Goal: Task Accomplishment & Management: Use online tool/utility

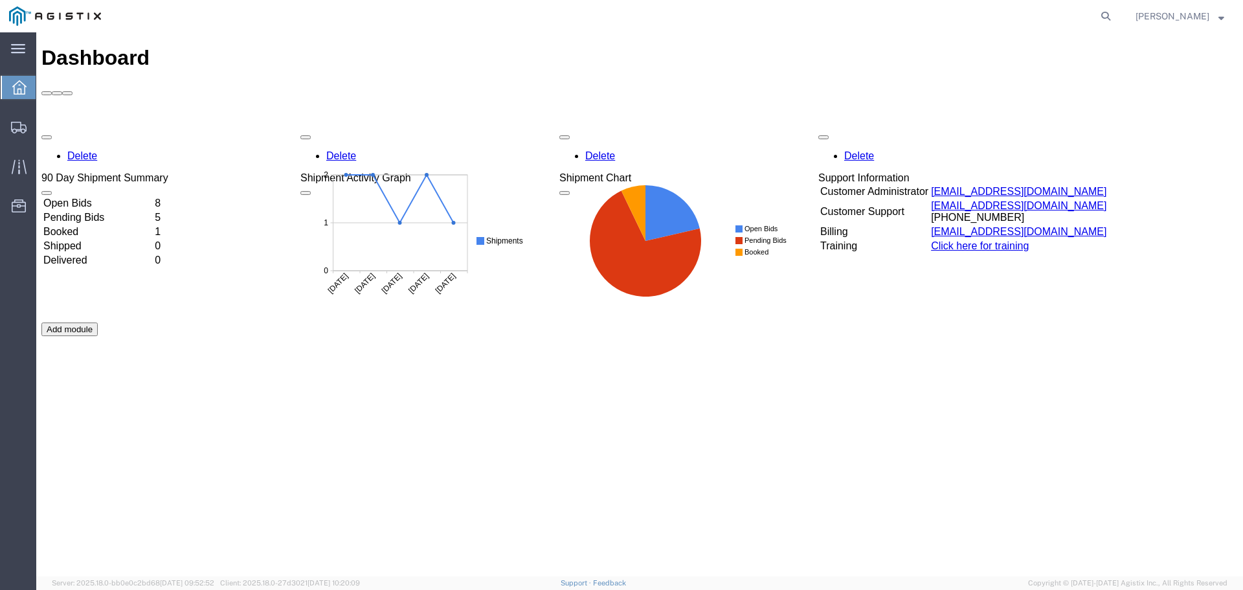
click at [153, 197] on td "Open Bids" at bounding box center [98, 203] width 110 height 13
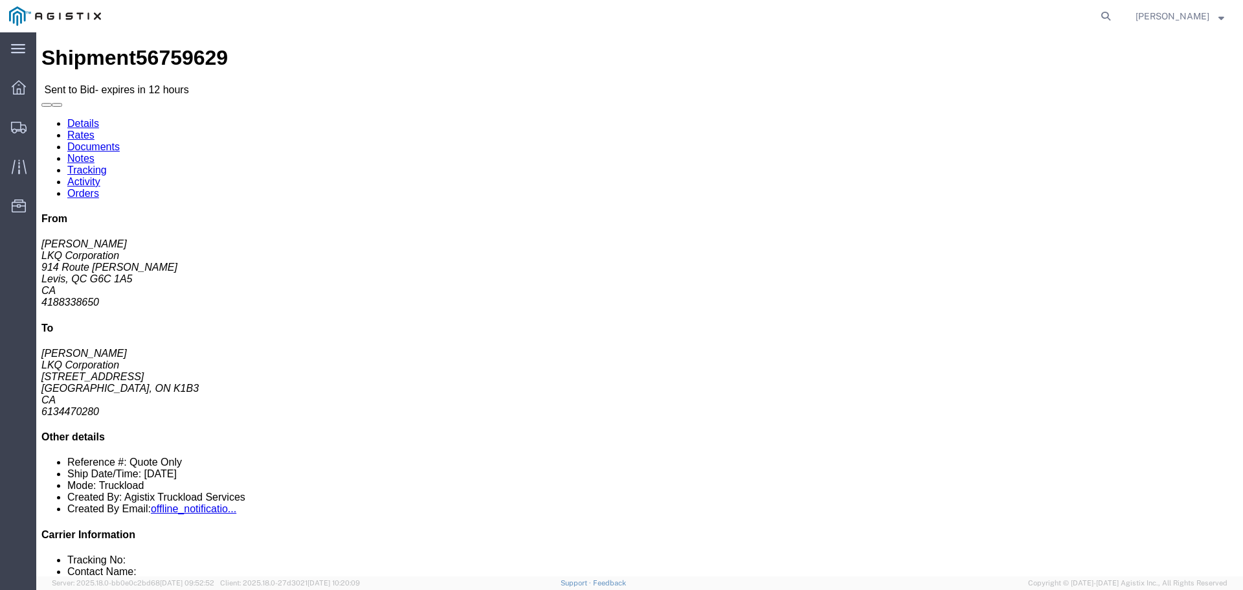
click button "Ignore Bid"
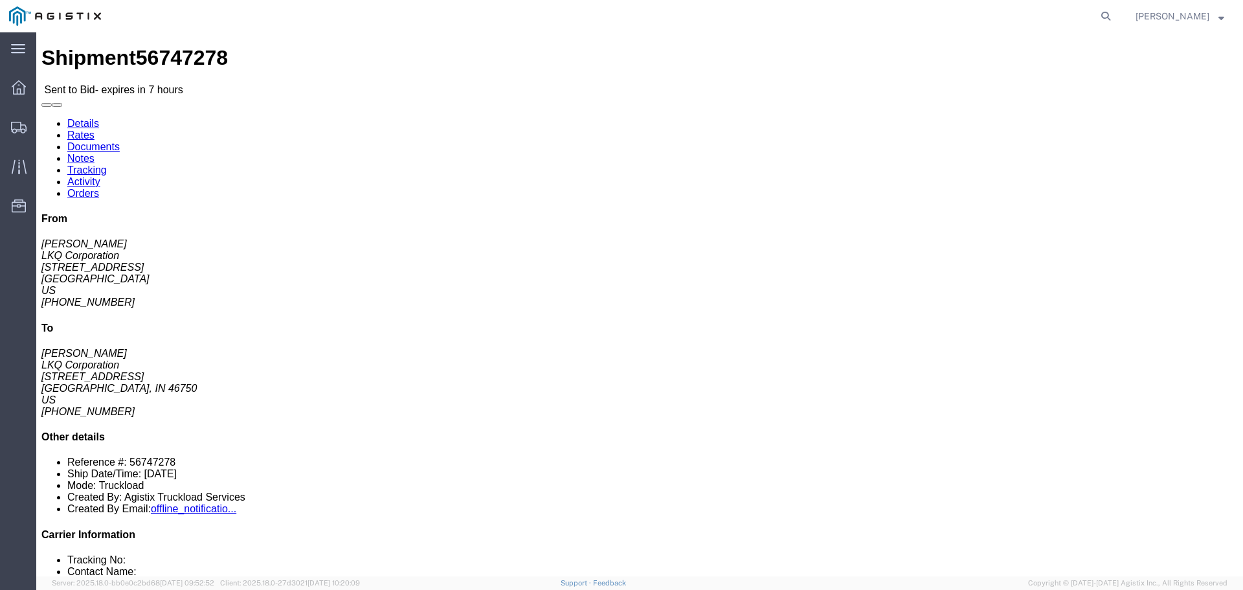
click button "button"
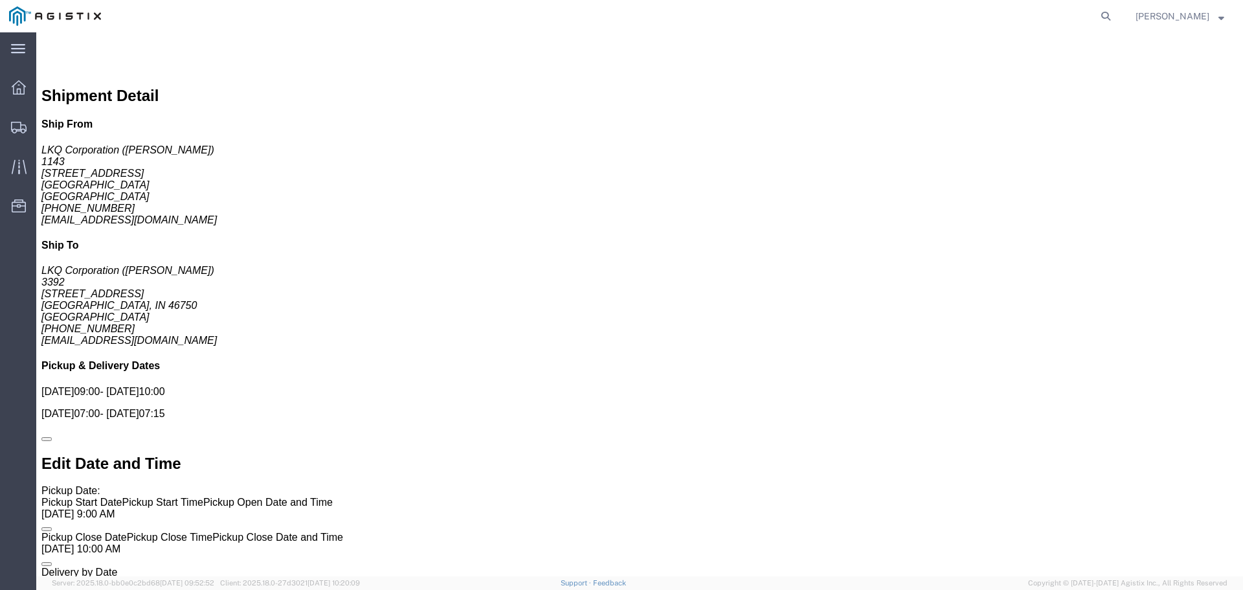
scroll to position [777, 0]
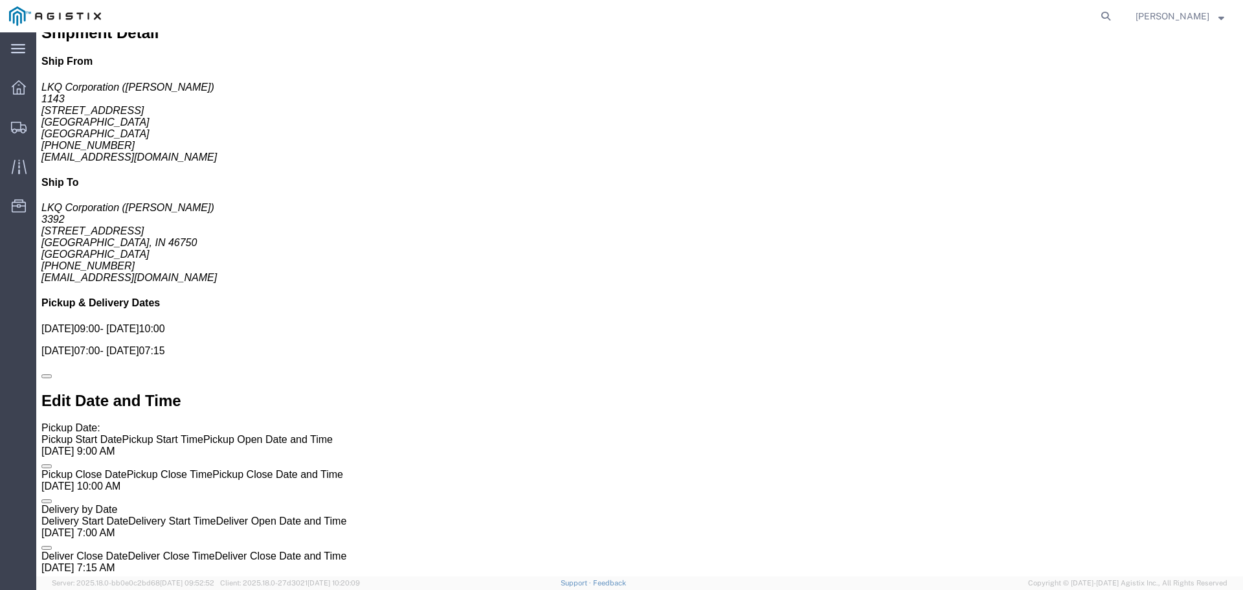
click link "Enter / Modify Bid"
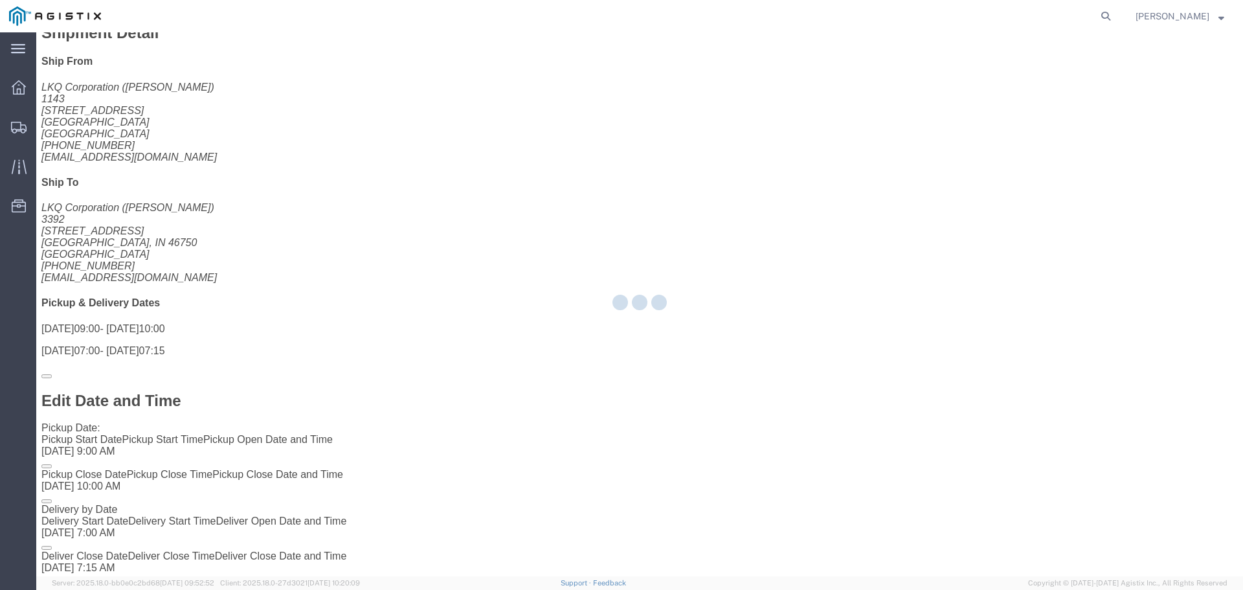
select select "22593"
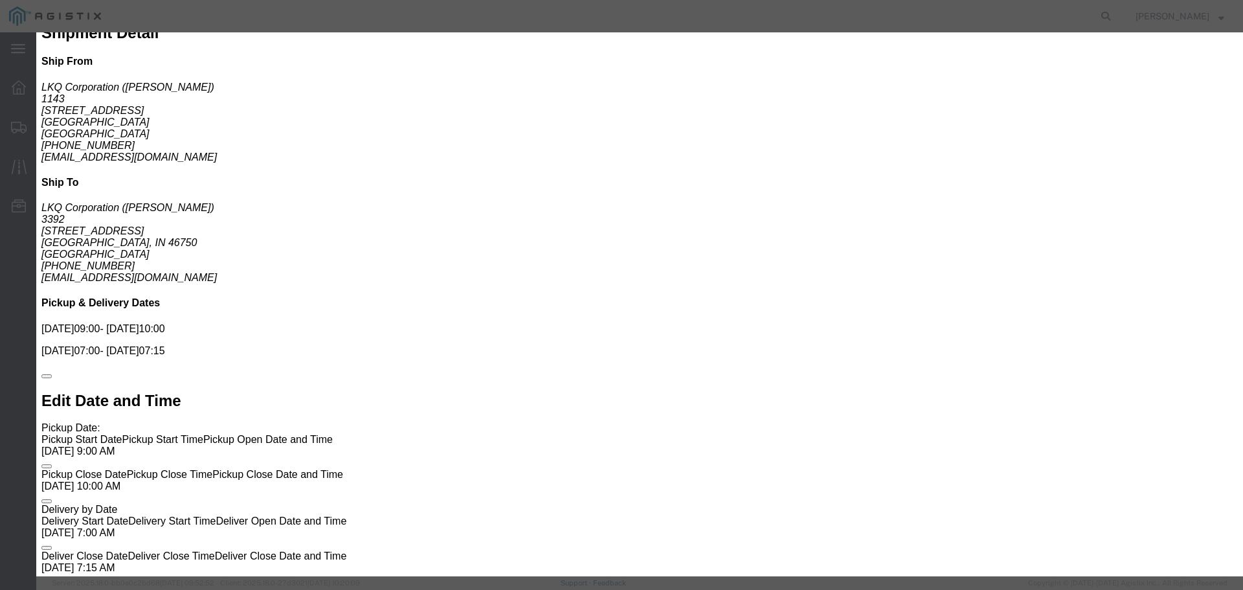
click icon "button"
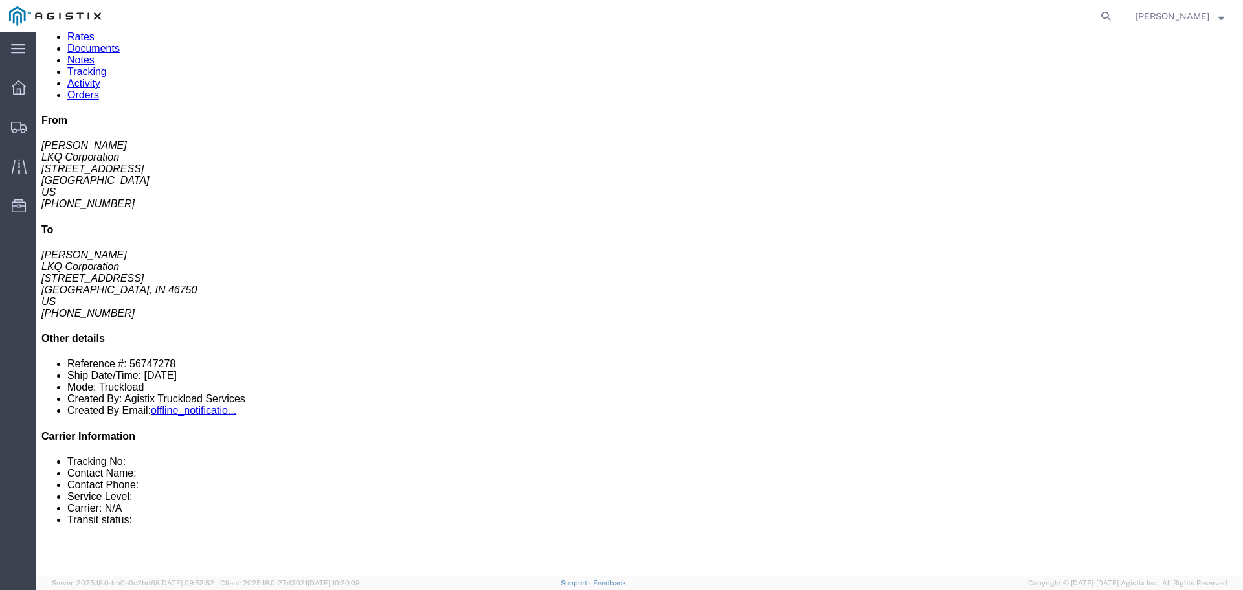
scroll to position [0, 0]
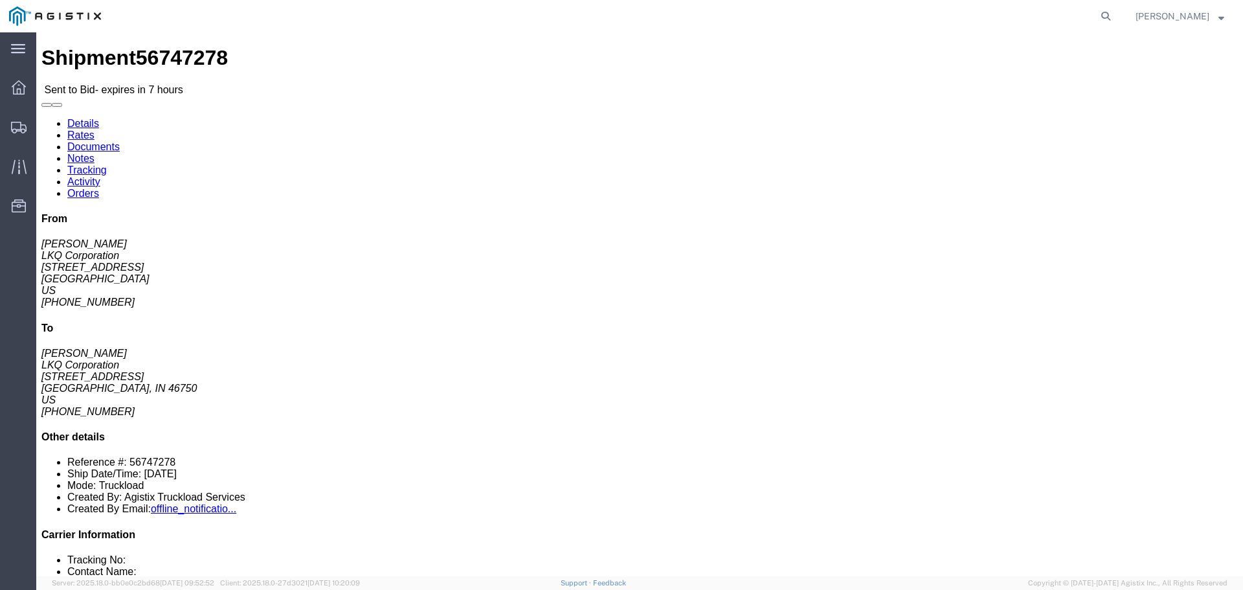
click link "Enter / Modify Bid"
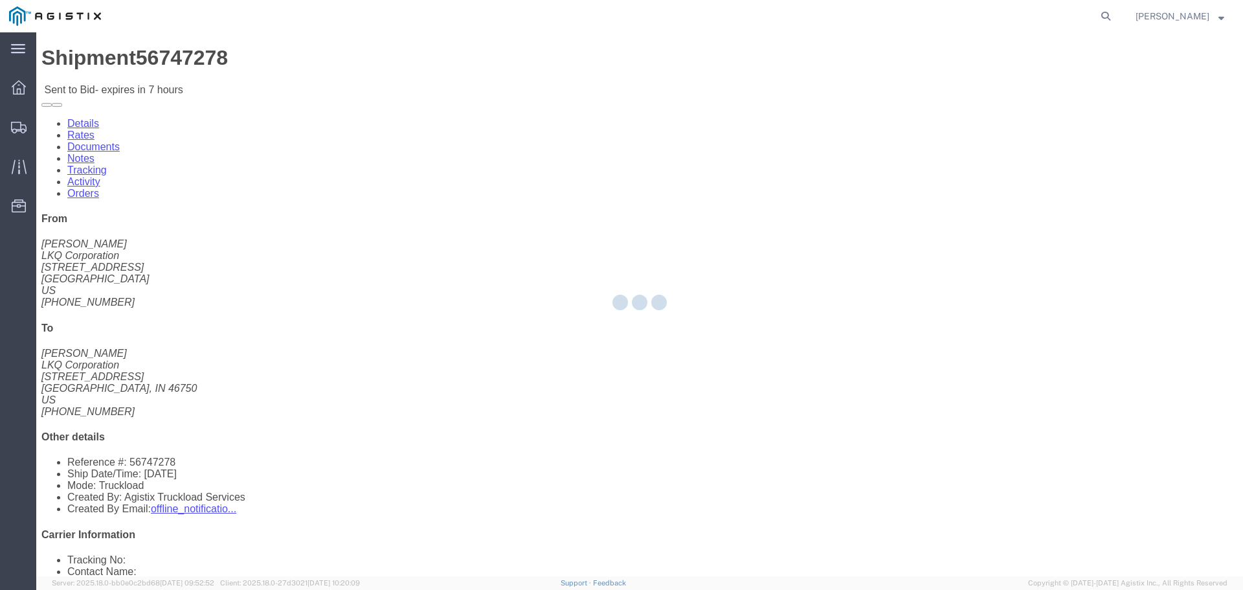
select select "22593"
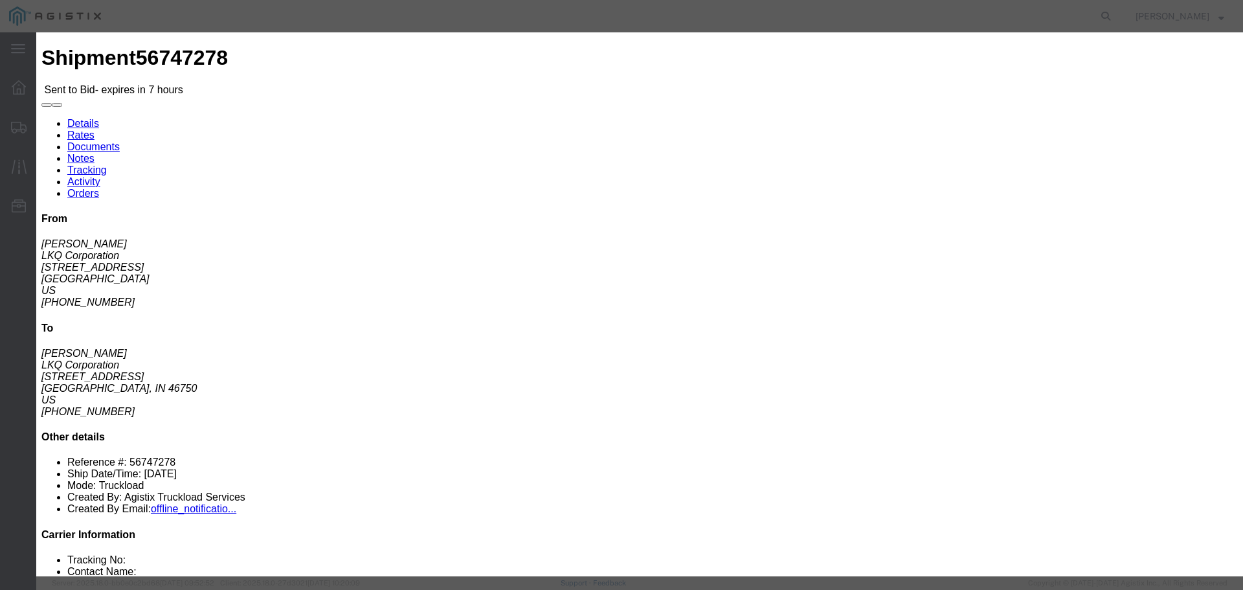
click input "text"
type input "1"
click select "Select Rail TL Standard 3 - 5 Day"
select select "41882"
click select "Select Rail TL Standard 3 - 5 Day"
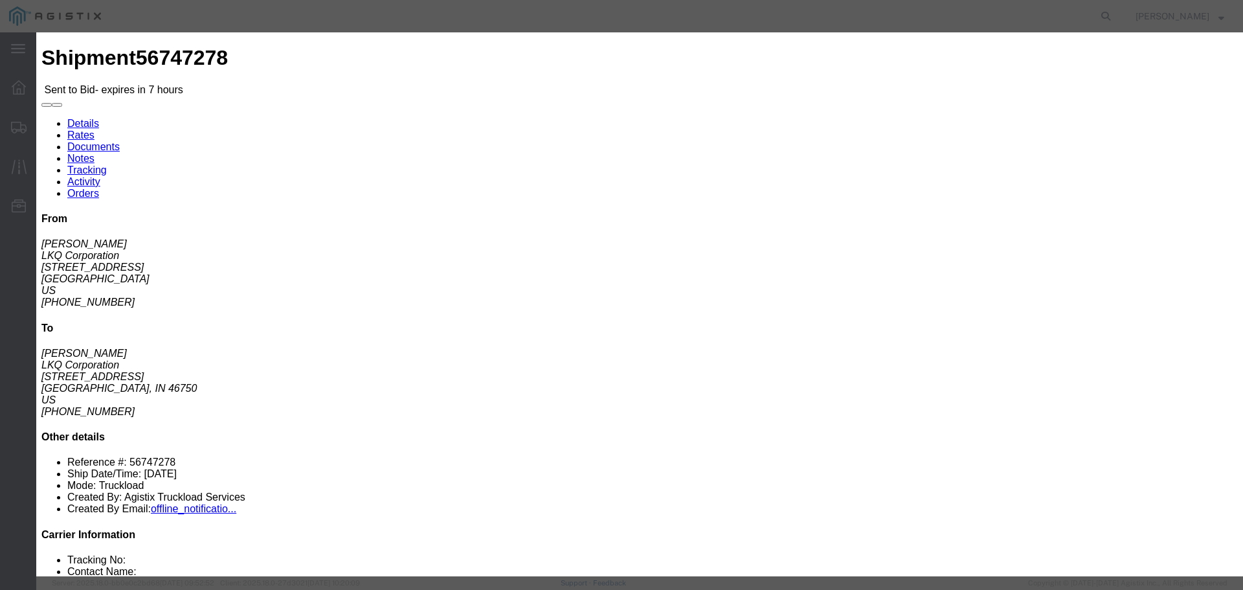
click input "number"
type input "1500"
click button "Submit"
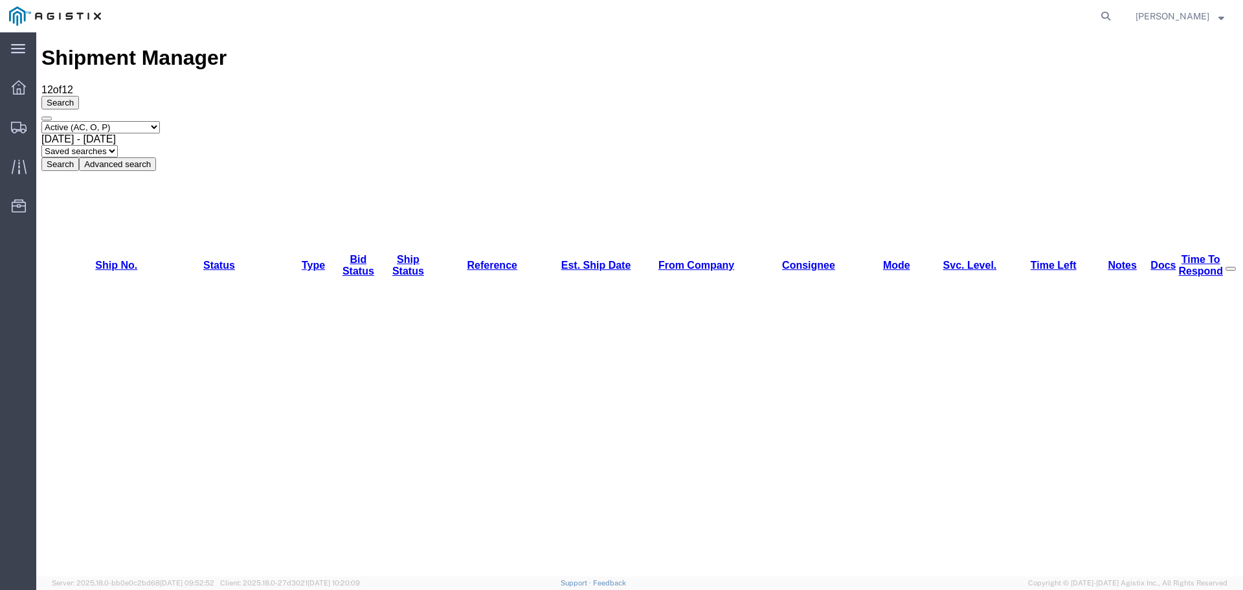
drag, startPoint x: 156, startPoint y: 87, endPoint x: 164, endPoint y: 91, distance: 9.3
click at [157, 121] on select "Select status Active (AC, O, P) All Approved Awaiting Confirmation (AC) Booked …" at bounding box center [100, 127] width 118 height 12
select select "OPEN"
click at [41, 121] on select "Select status Active (AC, O, P) All Approved Awaiting Confirmation (AC) Booked …" at bounding box center [100, 127] width 118 height 12
click at [79, 157] on button "Search" at bounding box center [60, 164] width 38 height 14
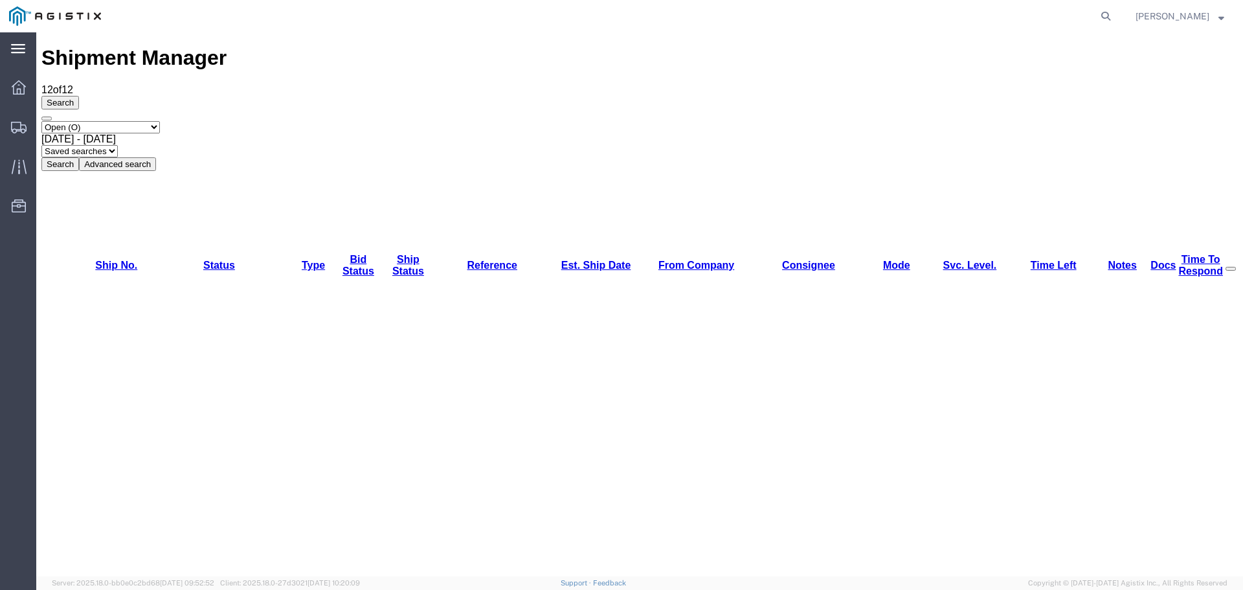
click at [22, 52] on icon at bounding box center [18, 48] width 14 height 9
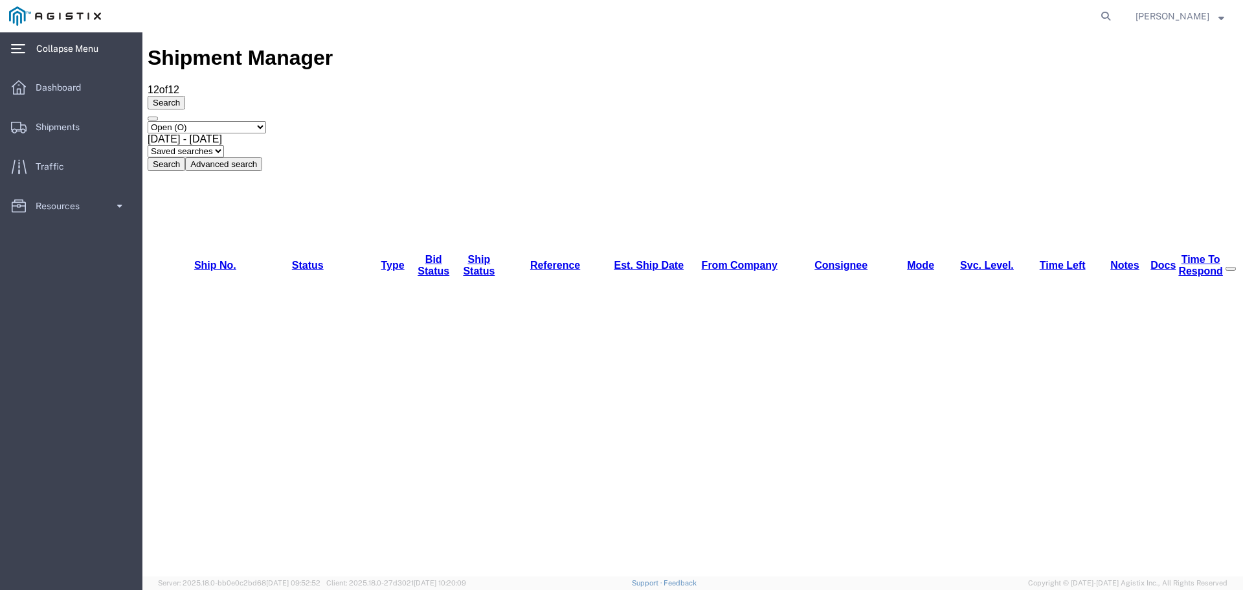
click at [87, 50] on span "Collapse Menu" at bounding box center [71, 49] width 71 height 26
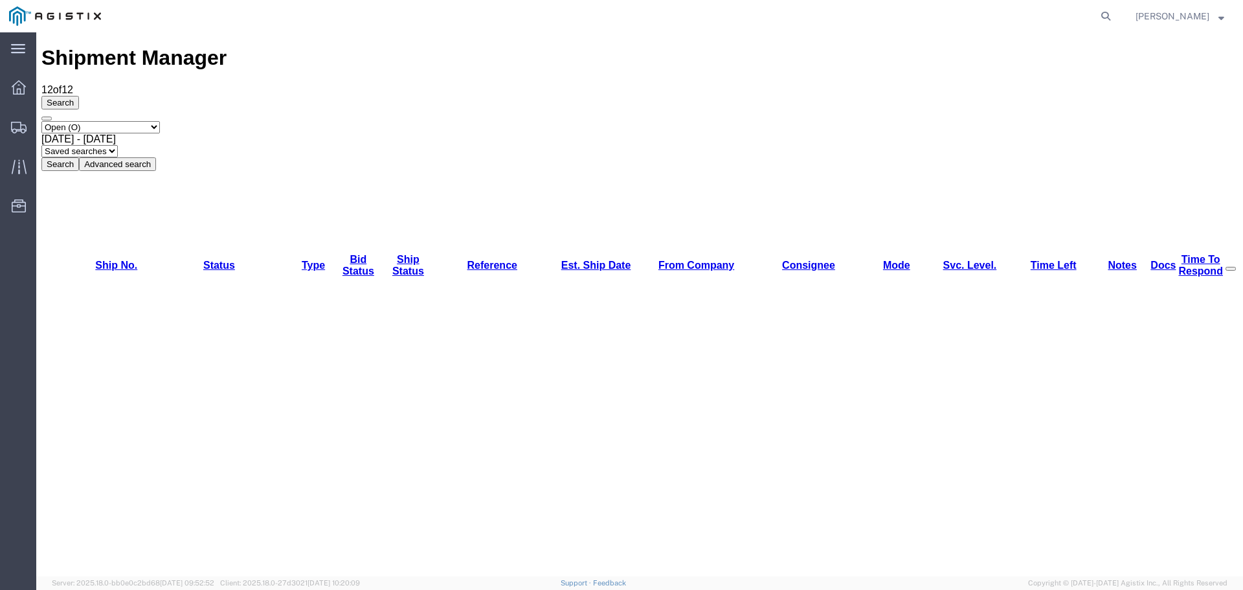
click at [115, 49] on h1 "Shipment Manager" at bounding box center [639, 58] width 1196 height 24
click at [24, 45] on icon at bounding box center [18, 48] width 14 height 9
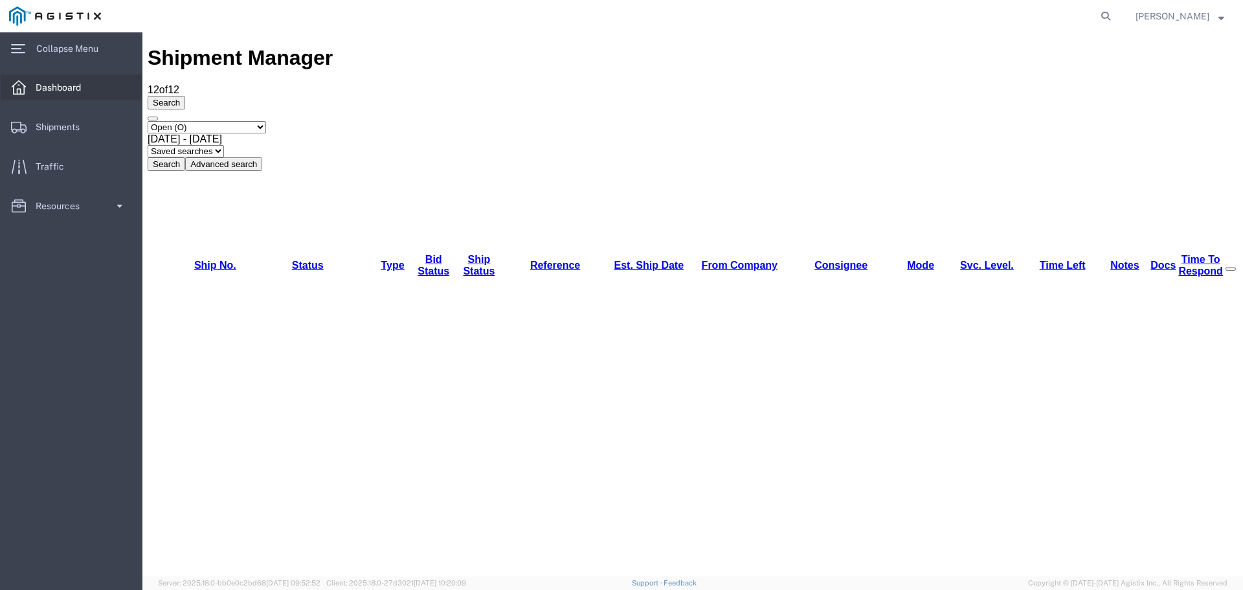
click at [52, 86] on span "Dashboard" at bounding box center [63, 87] width 54 height 26
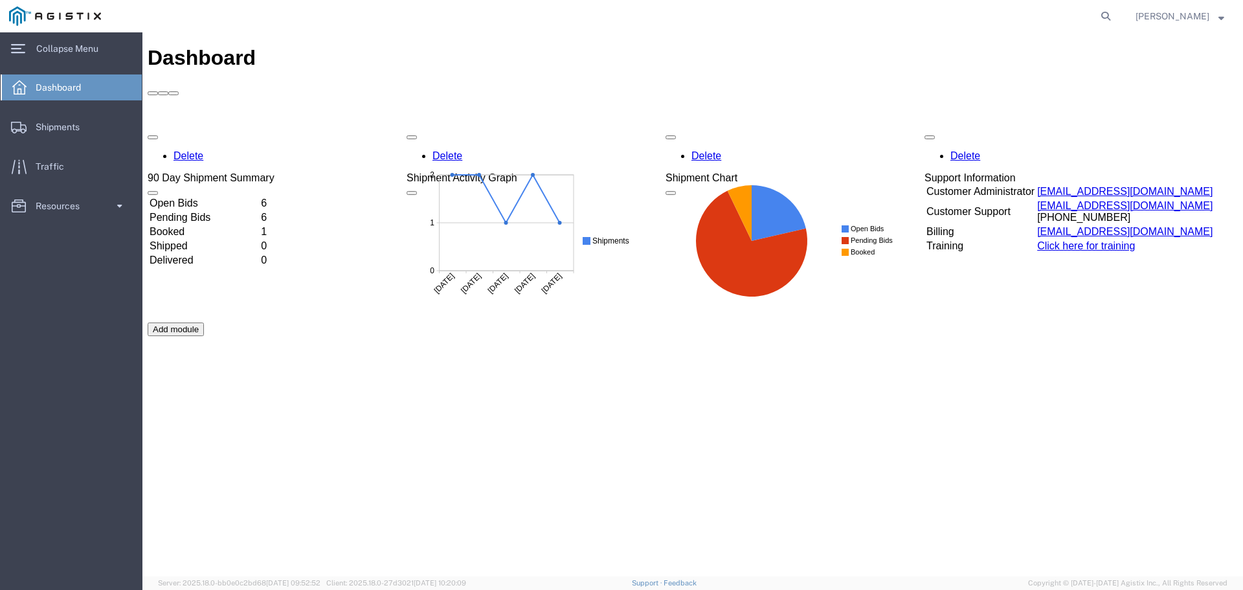
click at [259, 197] on td "Open Bids" at bounding box center [204, 203] width 110 height 13
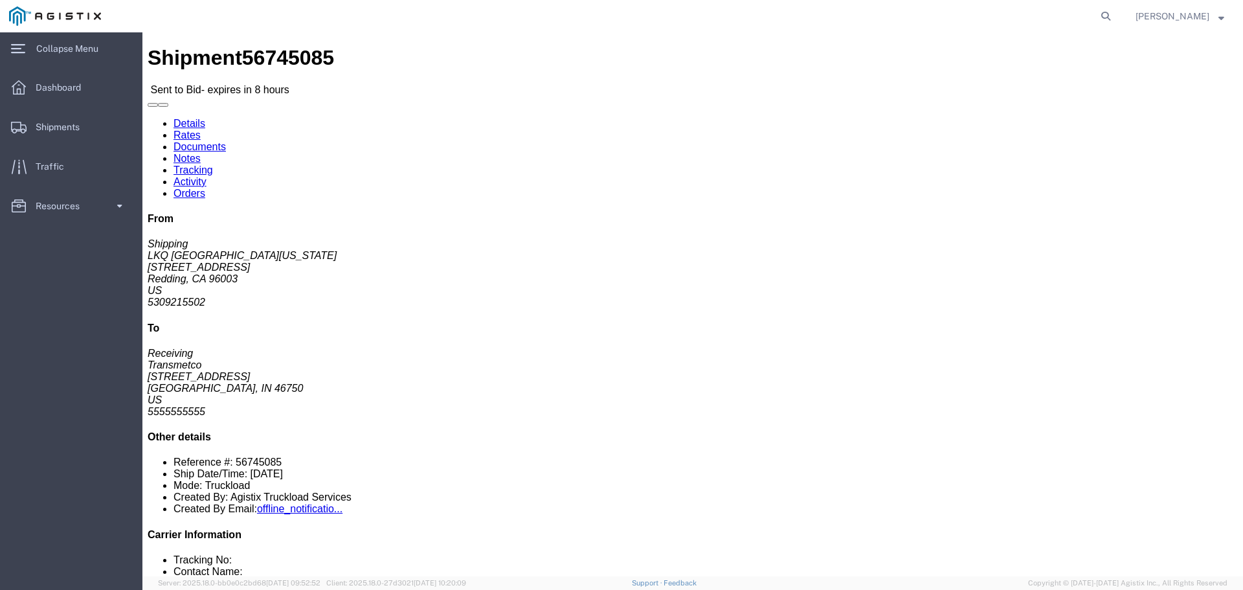
click link "Enter / Modify Bid"
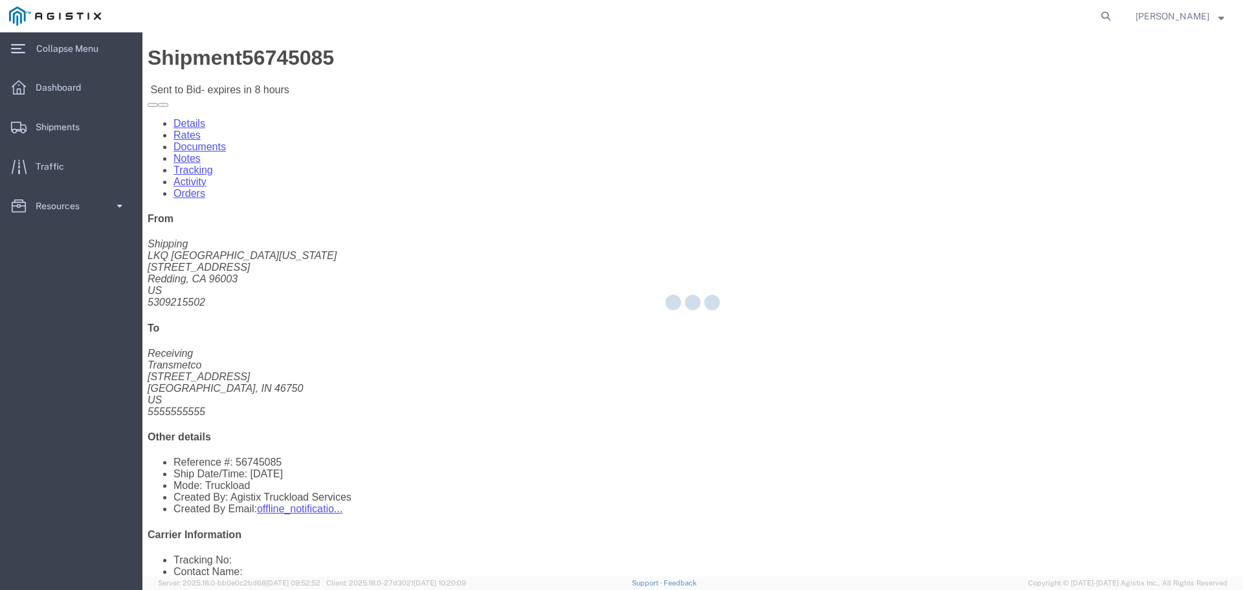
select select "22593"
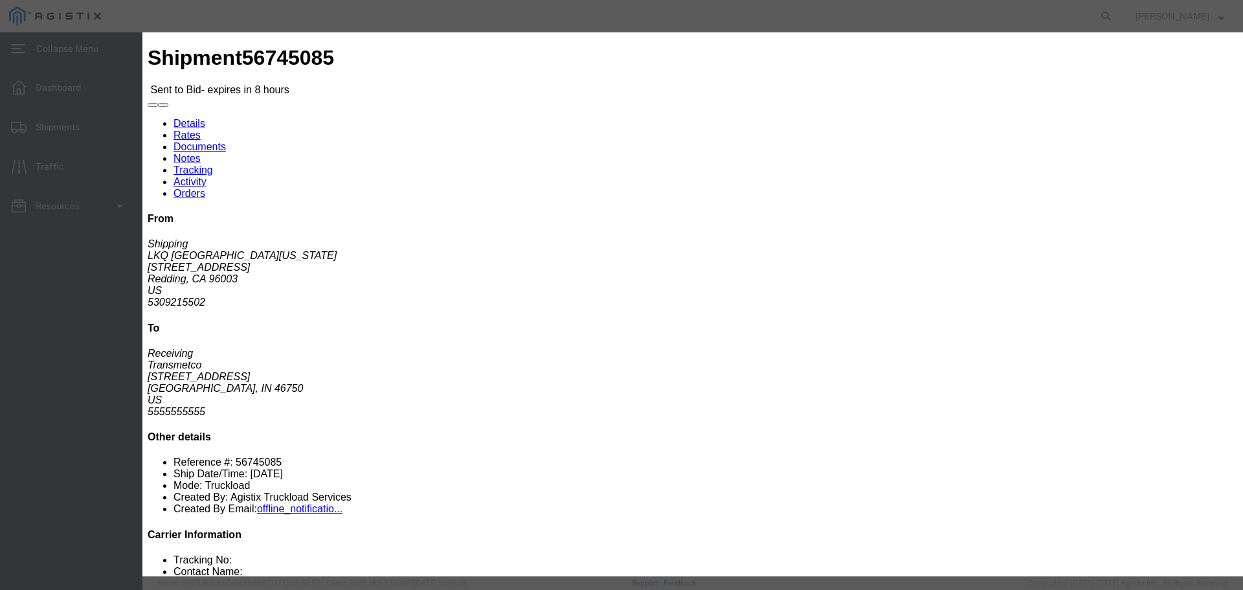
click icon "button"
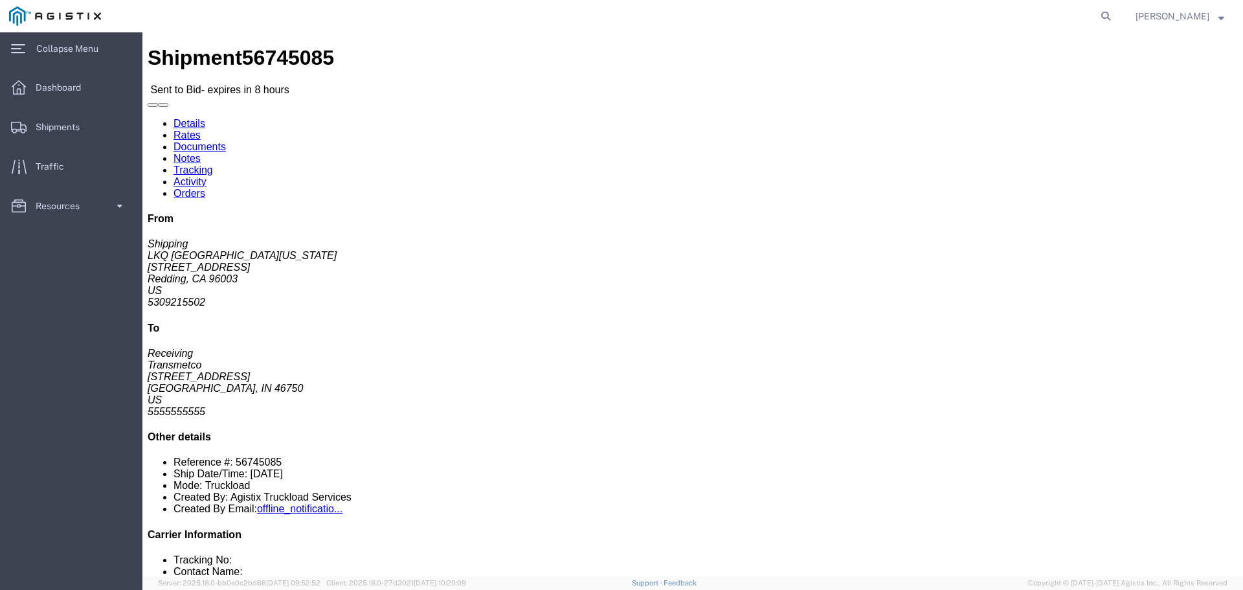
click icon "button"
click link "Enter / Modify Bid"
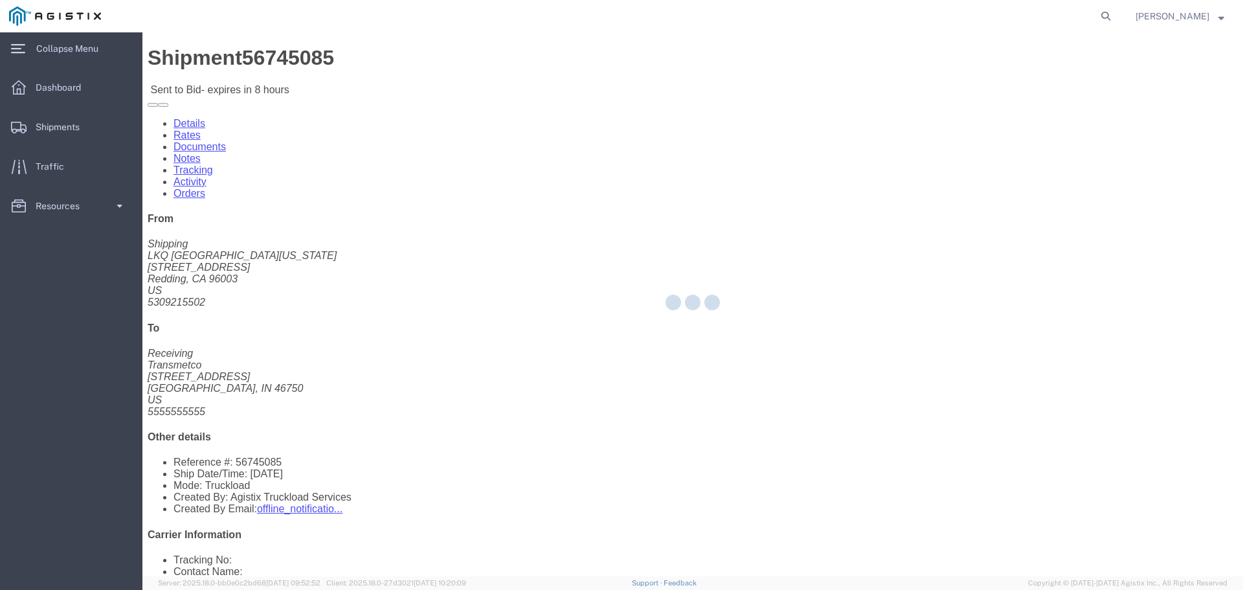
select select "22593"
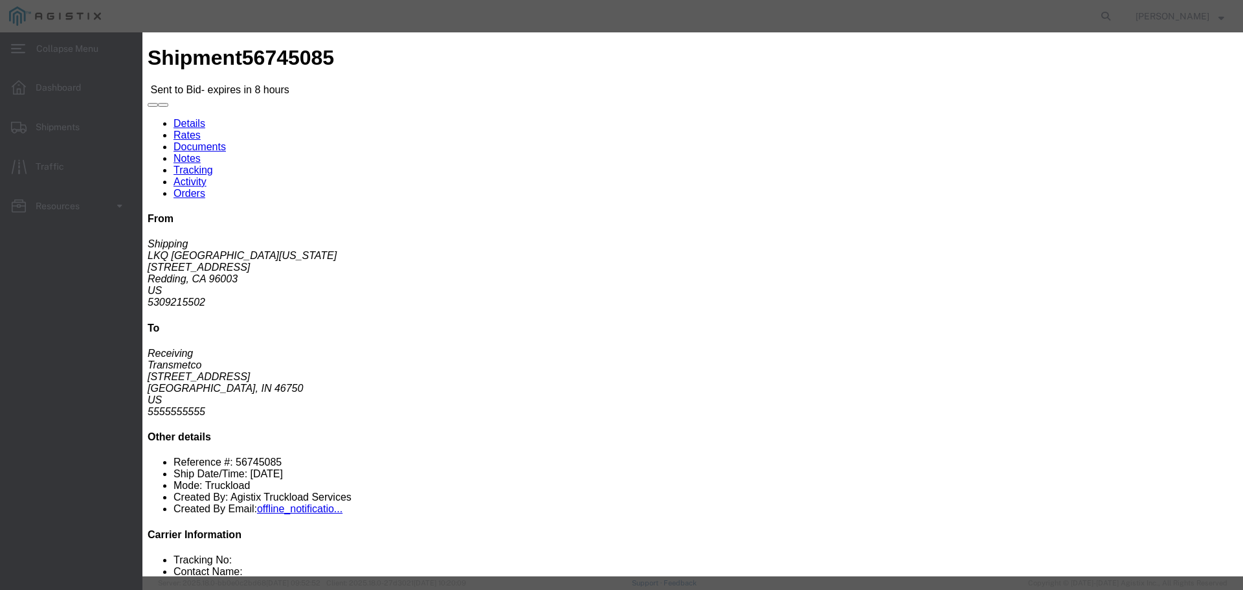
click select "Select Rail TL Standard 3 - 5 Day"
select select "41882"
click select "Select Rail TL Standard 3 - 5 Day"
click input "text"
type input "1"
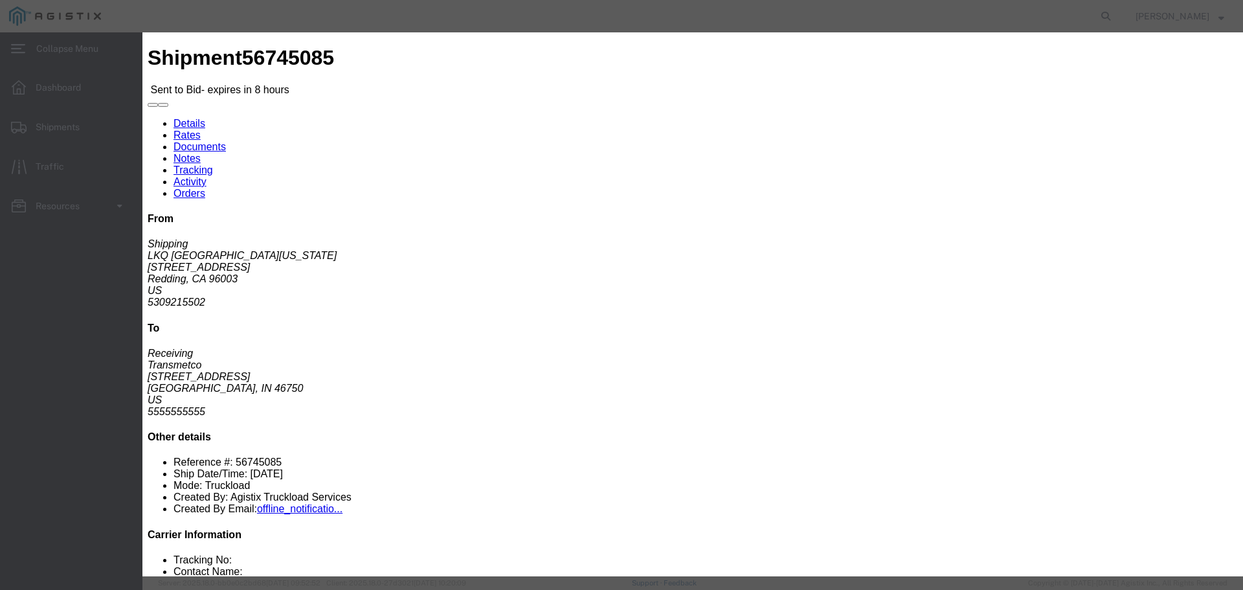
click input "number"
type input "3550"
click button "Submit"
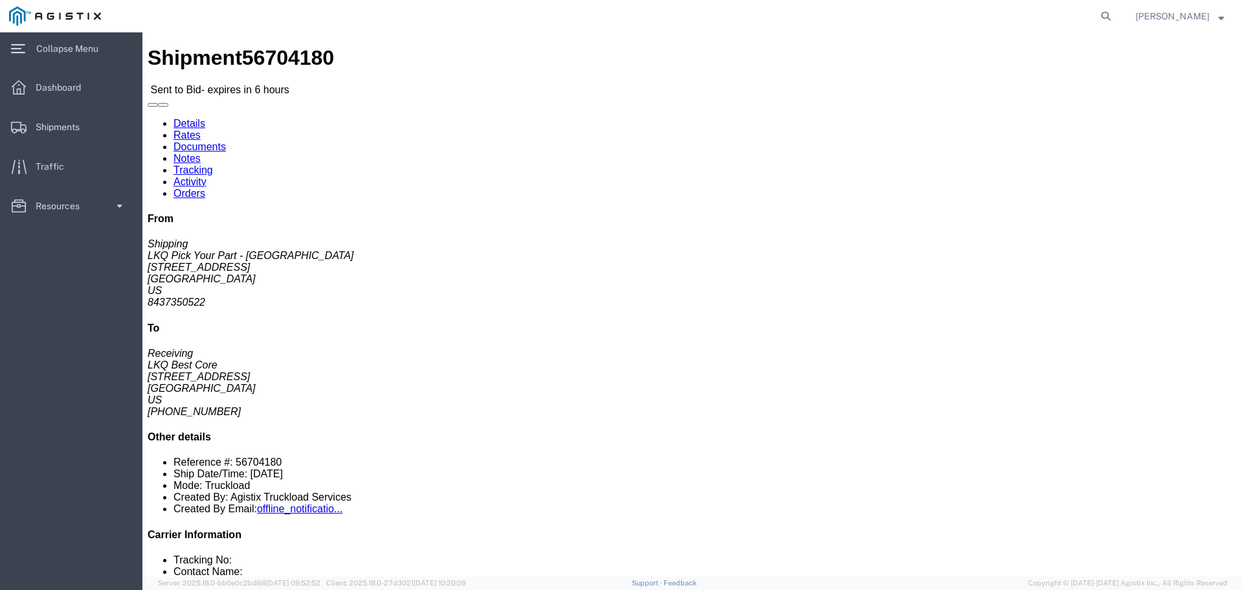
click button "button"
drag, startPoint x: 438, startPoint y: 238, endPoint x: 425, endPoint y: 237, distance: 13.0
click div "Leg 1 - Truckload Vehicle 1: Standard Dry Van (53 Feet) Number of trucks: 1"
click link "Enter / Modify Bid"
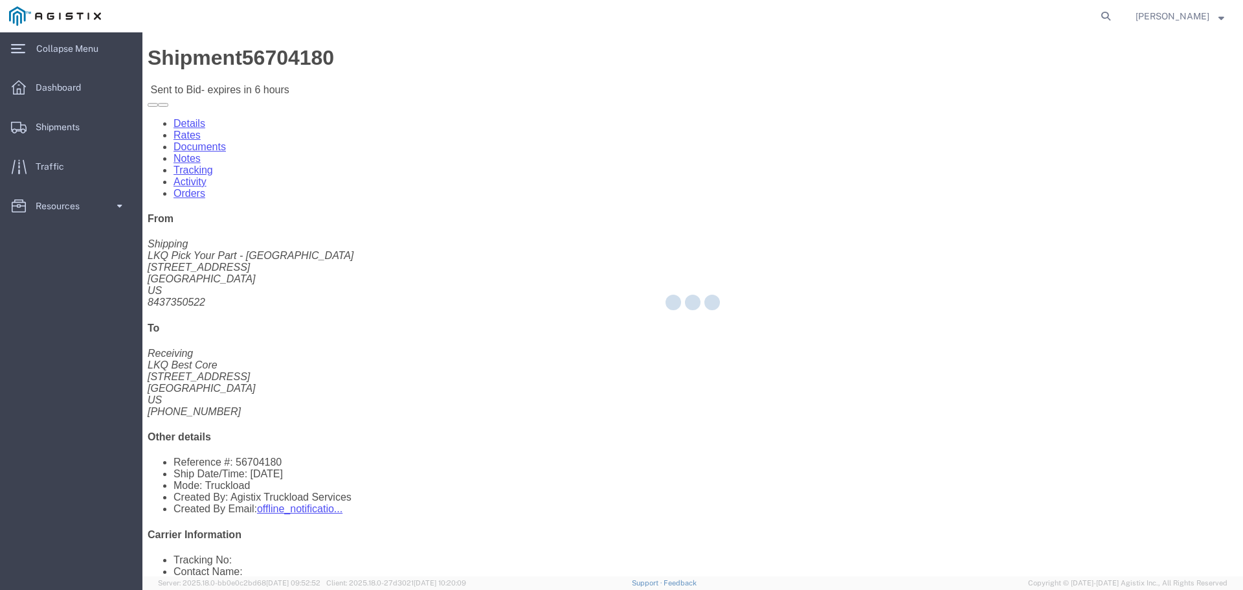
select select "22593"
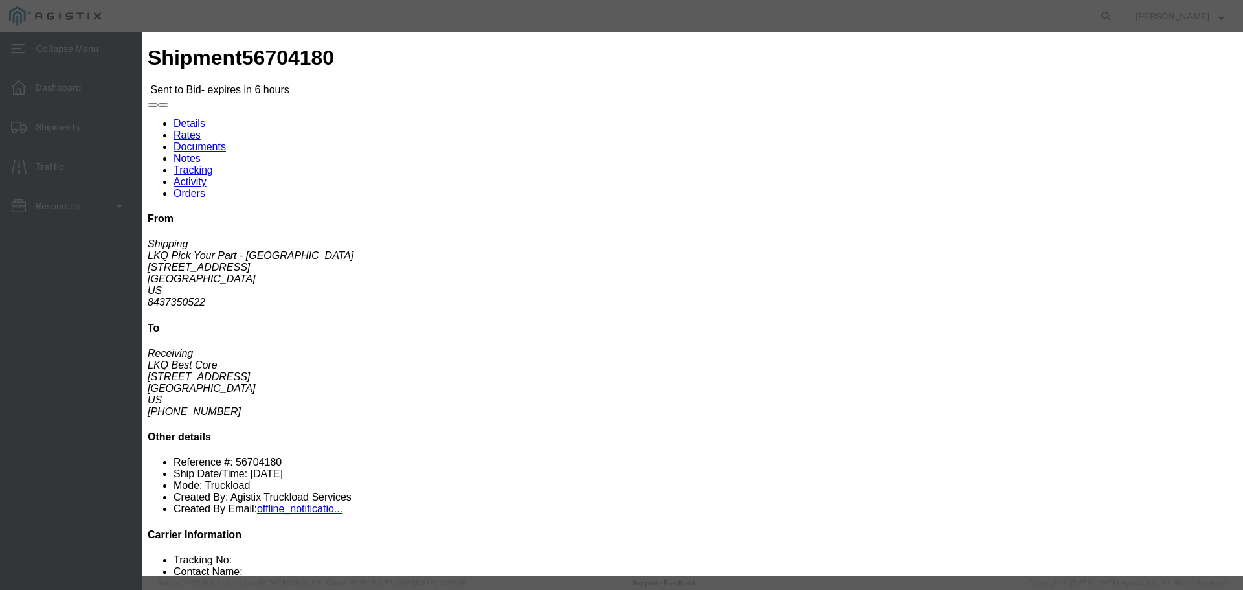
drag, startPoint x: 626, startPoint y: 119, endPoint x: 625, endPoint y: 127, distance: 7.8
click select "Select Rail TL Standard 3 - 5 Day"
select select "41882"
click select "Select Rail TL Standard 3 - 5 Day"
click input "text"
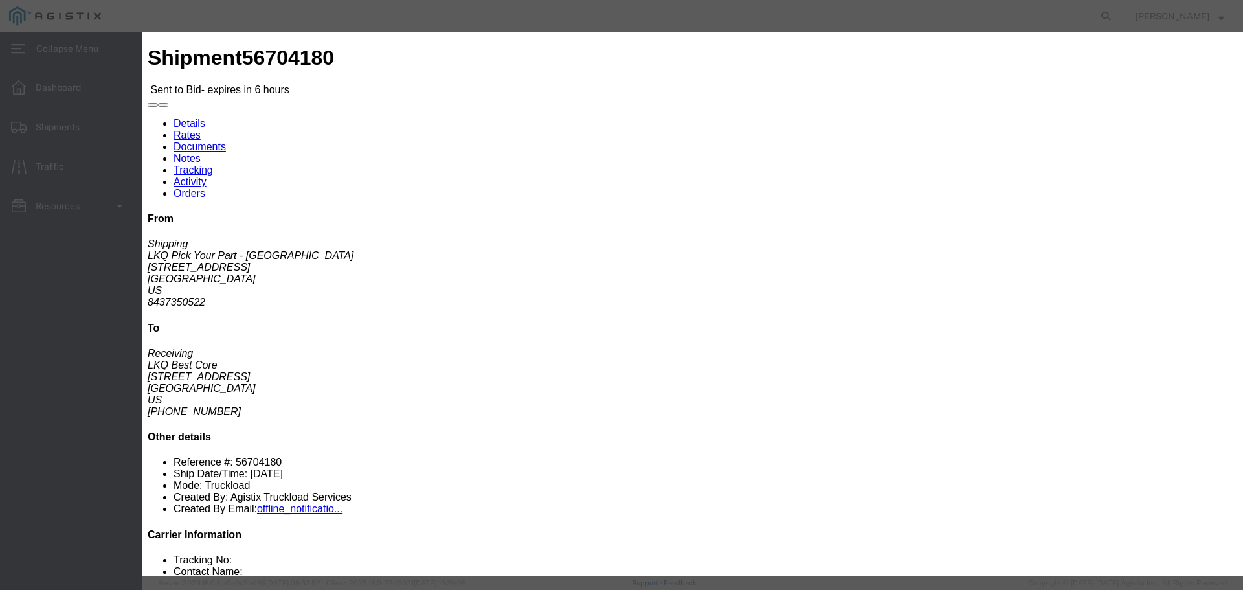
type input "1"
click input "number"
type input "1925"
click button "Submit"
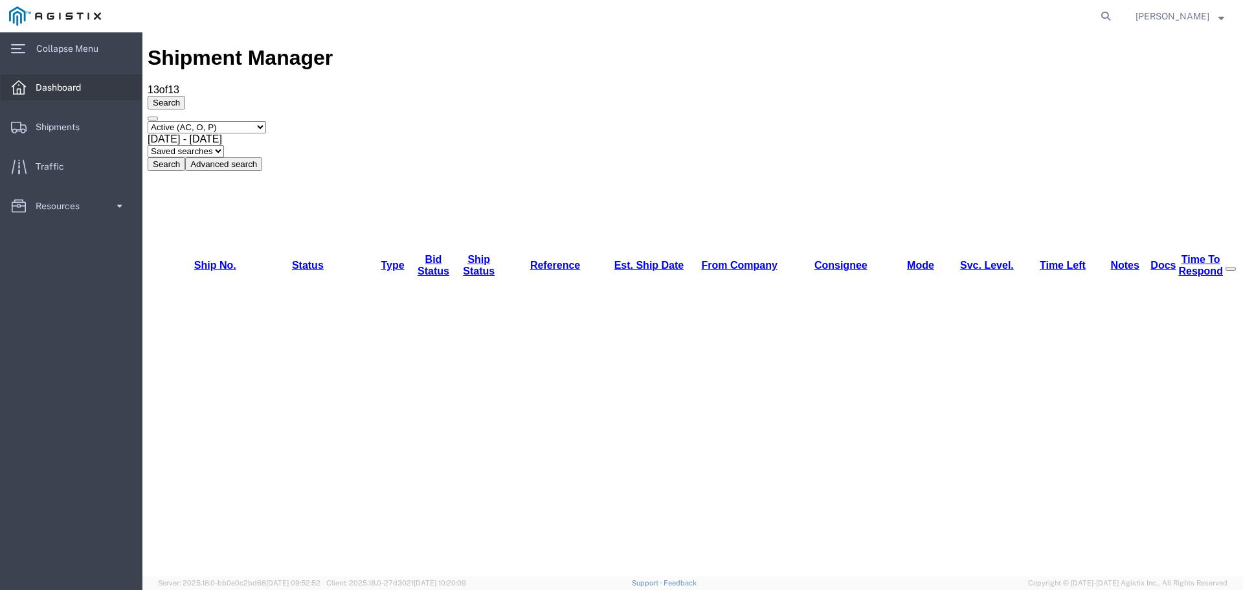
click at [76, 83] on span "Dashboard" at bounding box center [63, 87] width 54 height 26
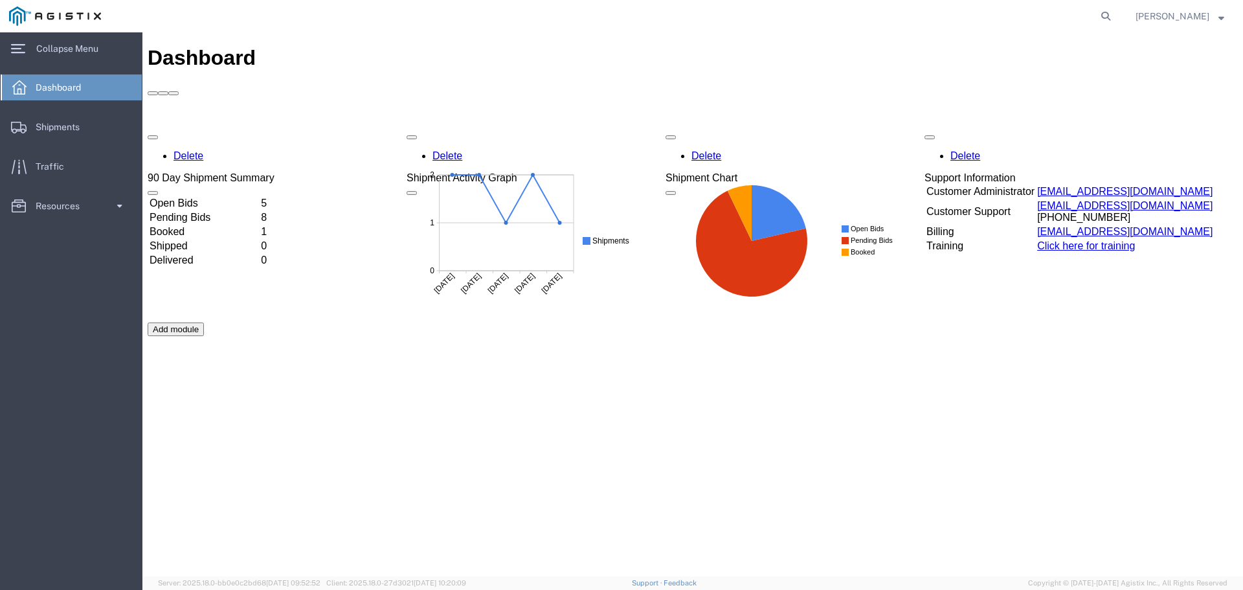
click at [274, 172] on div "90 Day Shipment Summary" at bounding box center [211, 178] width 127 height 12
click at [274, 195] on div "Open Bids 5 Pending Bids 8 Booked 1 Shipped 0 Delivered 0" at bounding box center [211, 275] width 127 height 160
click at [259, 197] on td "Open Bids" at bounding box center [204, 203] width 110 height 13
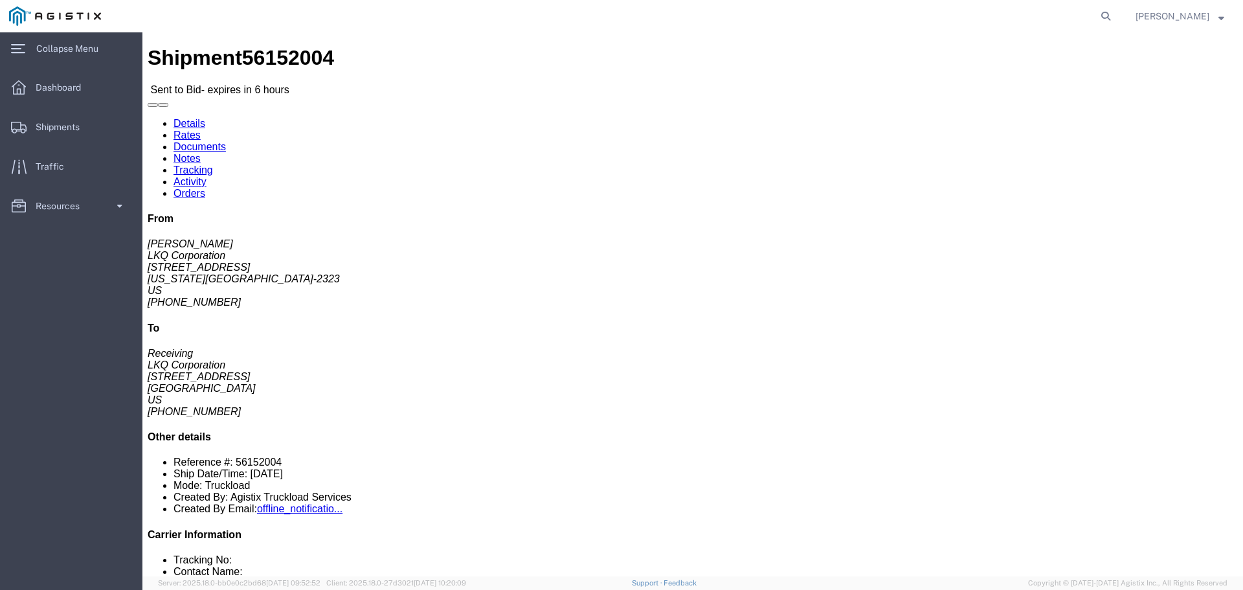
click link "Enter / Modify Bid"
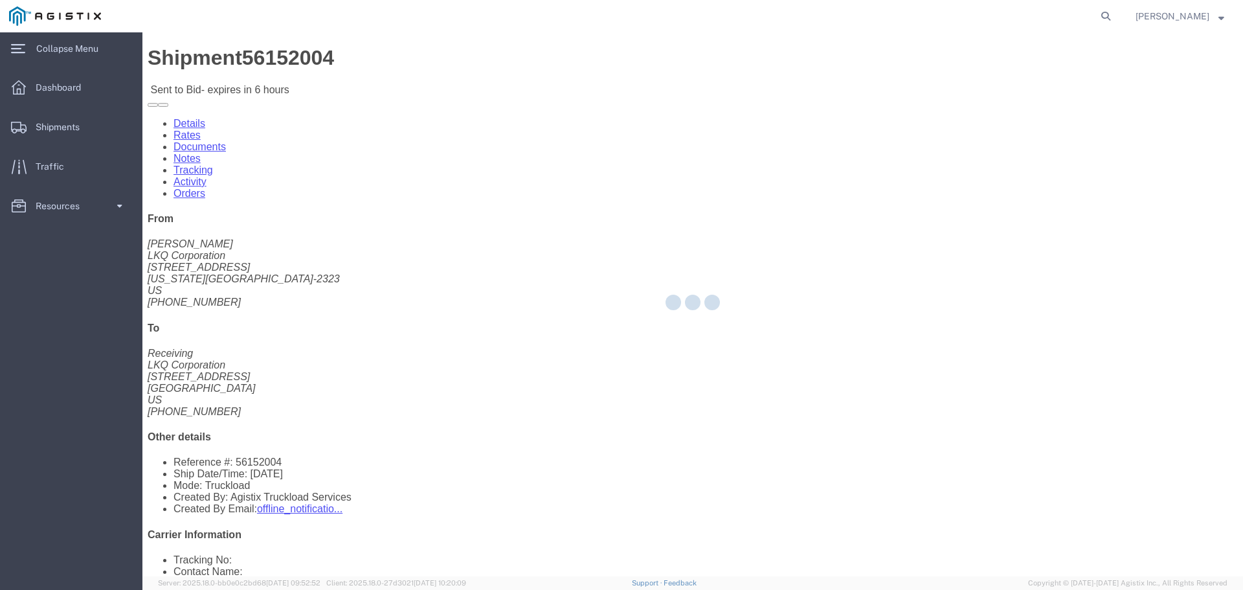
select select "22593"
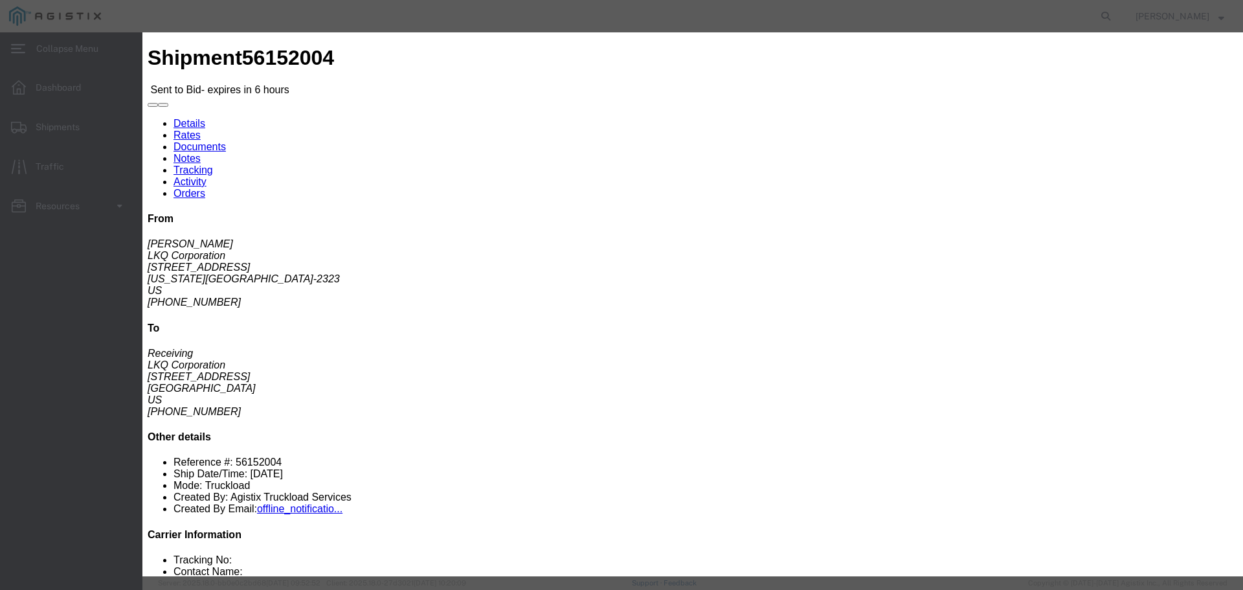
click input "text"
type input "1"
click input "number"
type input "1700"
click select "Select Rail TL Standard 3 - 5 Day"
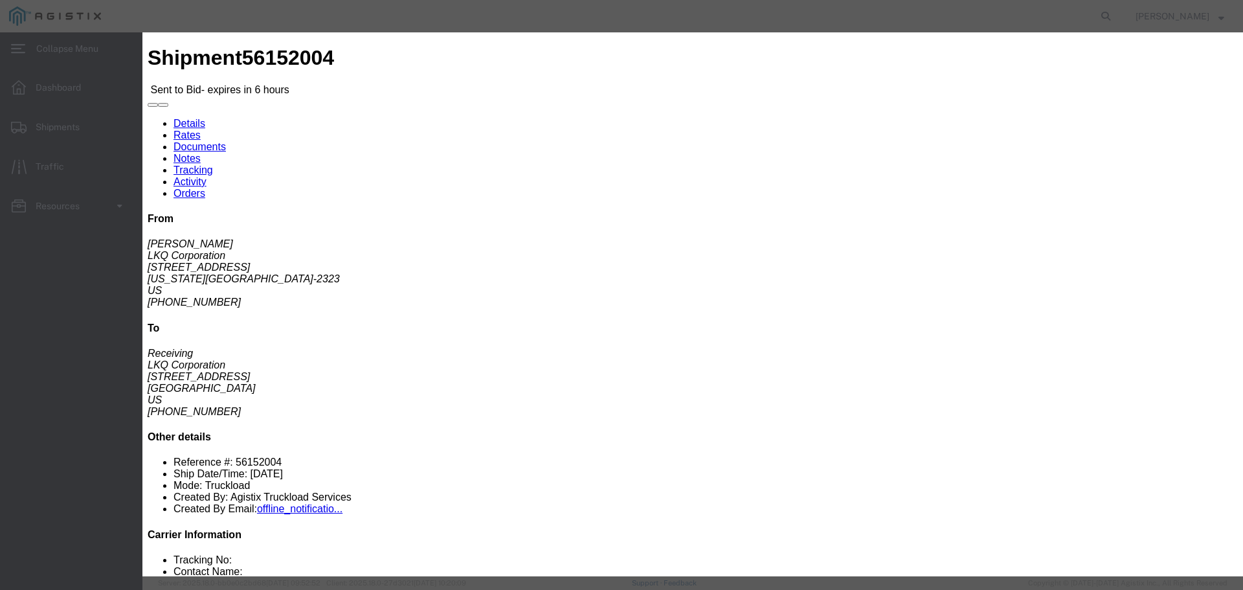
select select "41882"
click select "Select Rail TL Standard 3 - 5 Day"
click button "Submit"
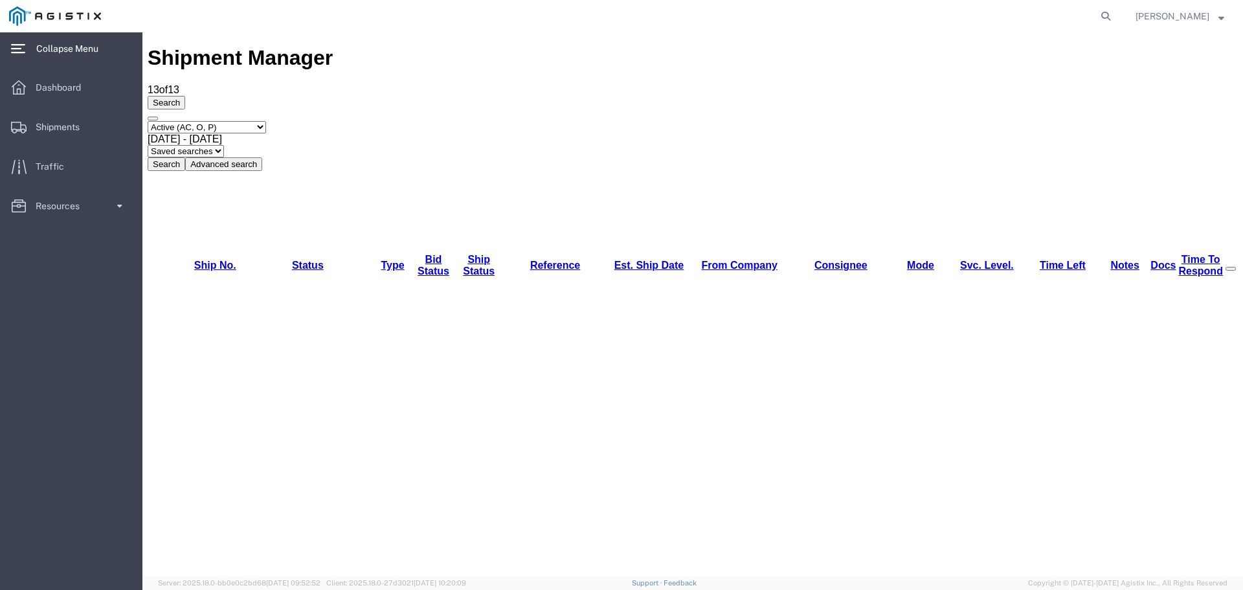
click at [80, 47] on span "Collapse Menu" at bounding box center [71, 49] width 71 height 26
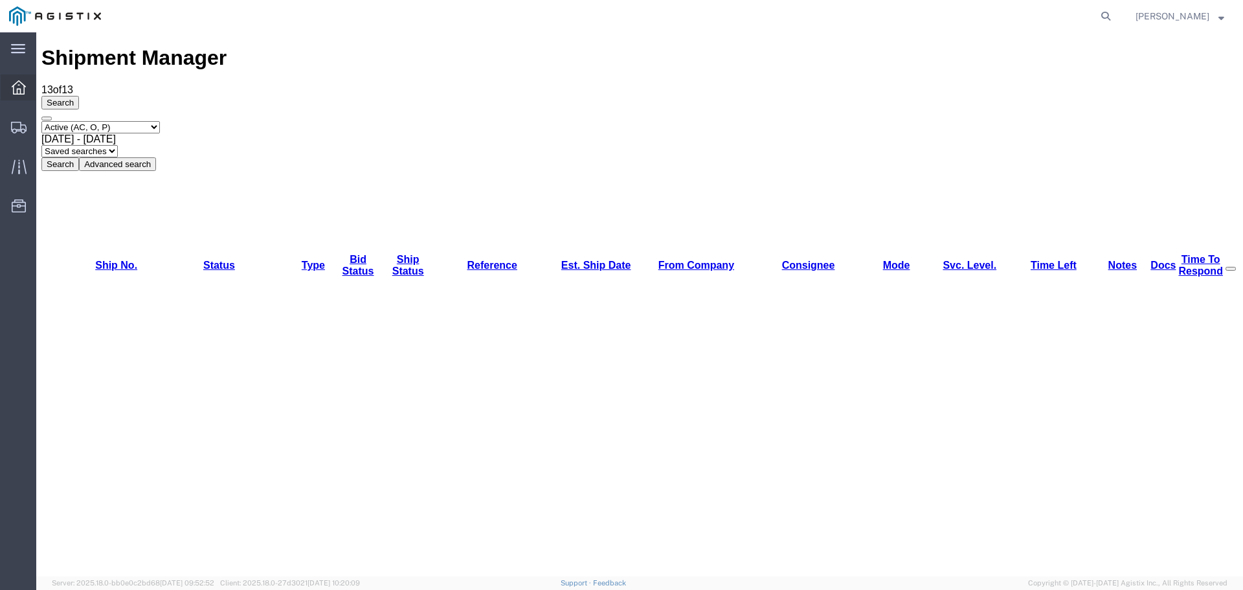
click at [32, 88] on div at bounding box center [19, 87] width 36 height 26
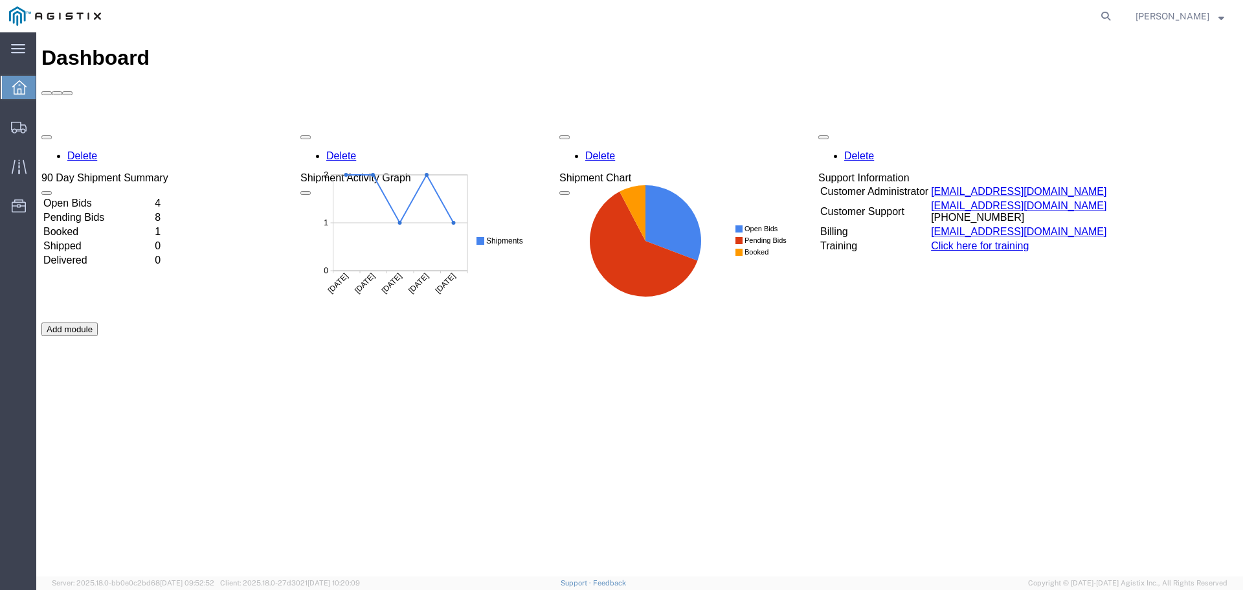
click at [139, 128] on div "Delete 90 Day Shipment Summary Open Bids 4 Pending Bids 8 Booked 1 Shipped 0 De…" at bounding box center [639, 322] width 1196 height 388
click at [166, 197] on td "4" at bounding box center [160, 203] width 12 height 13
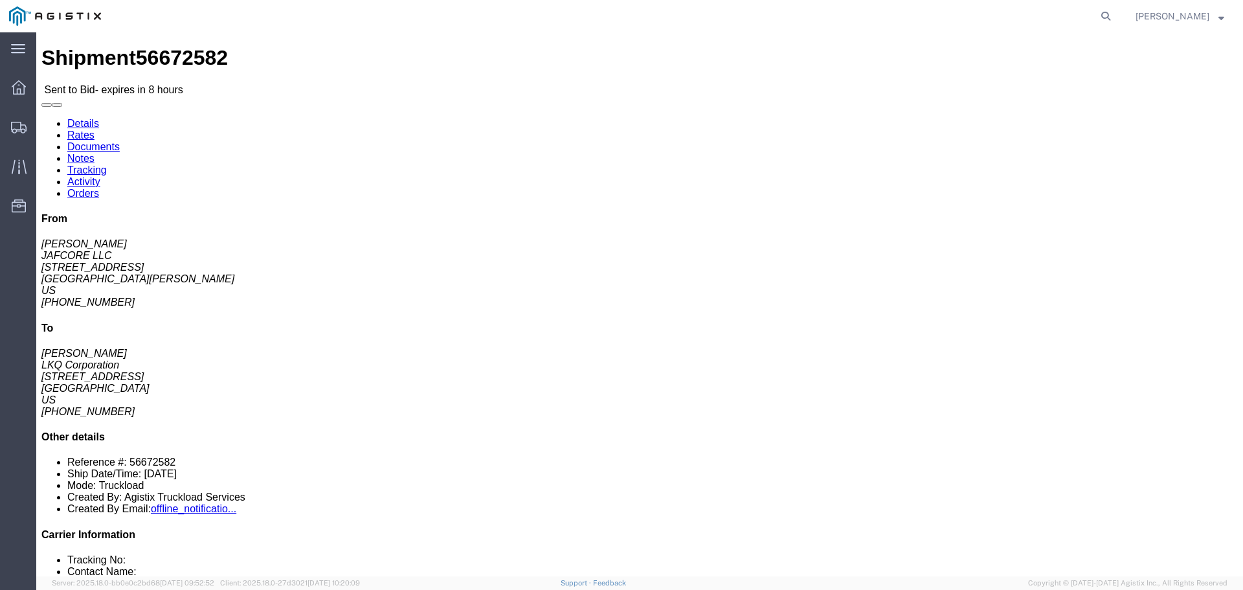
click button "button"
click link "Enter / Modify Bid"
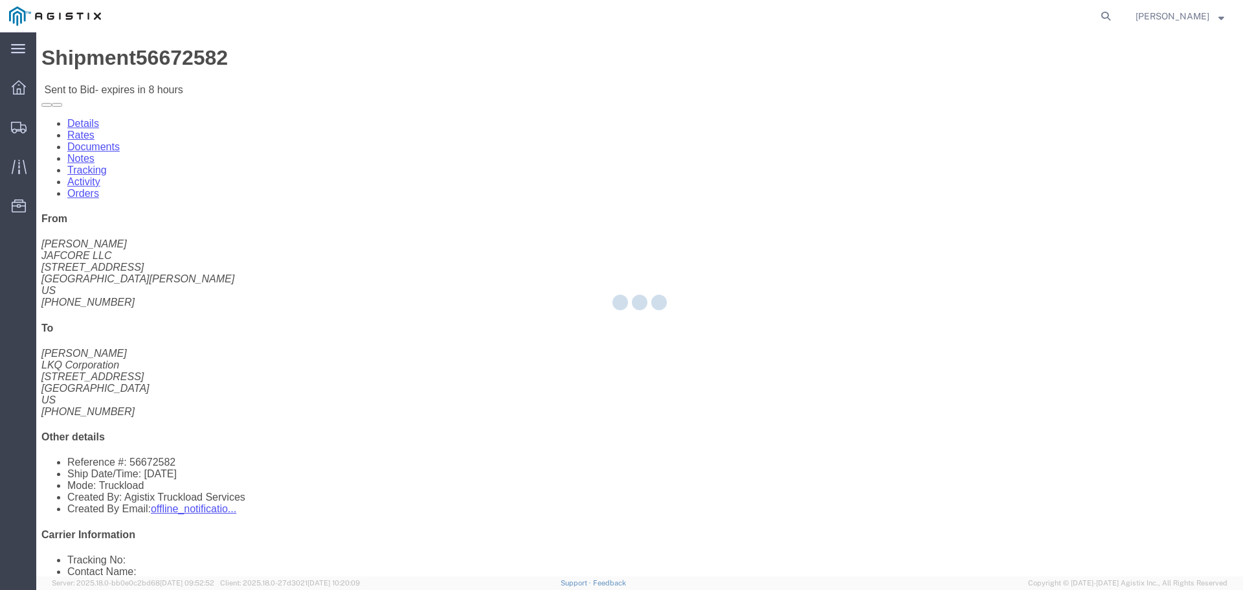
select select "22593"
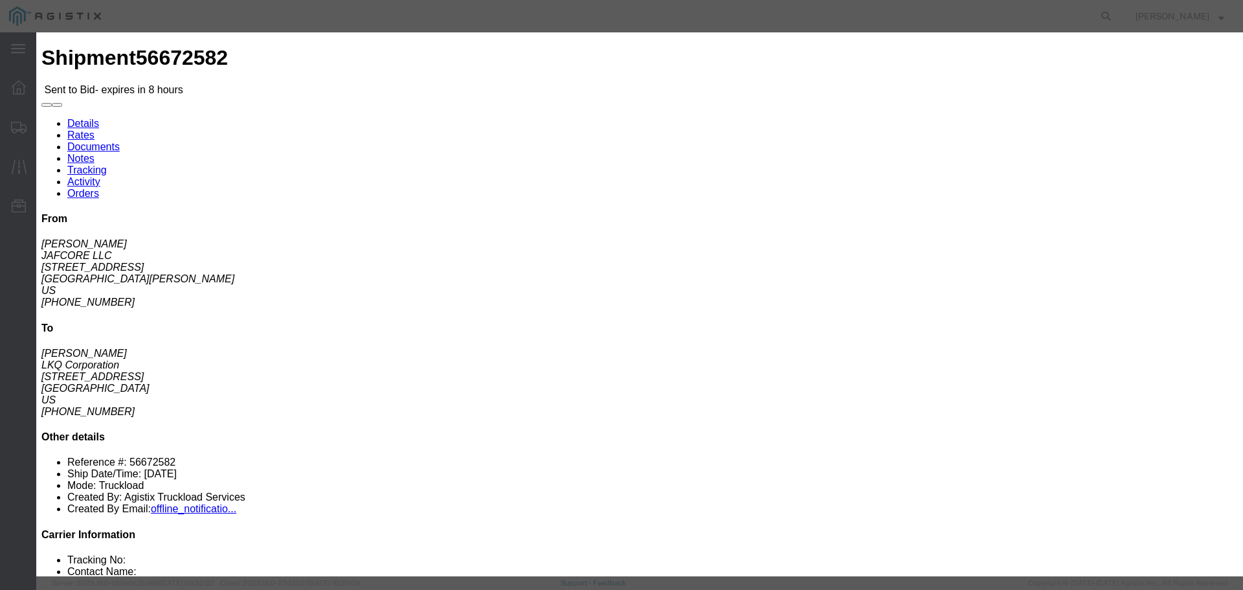
click icon "button"
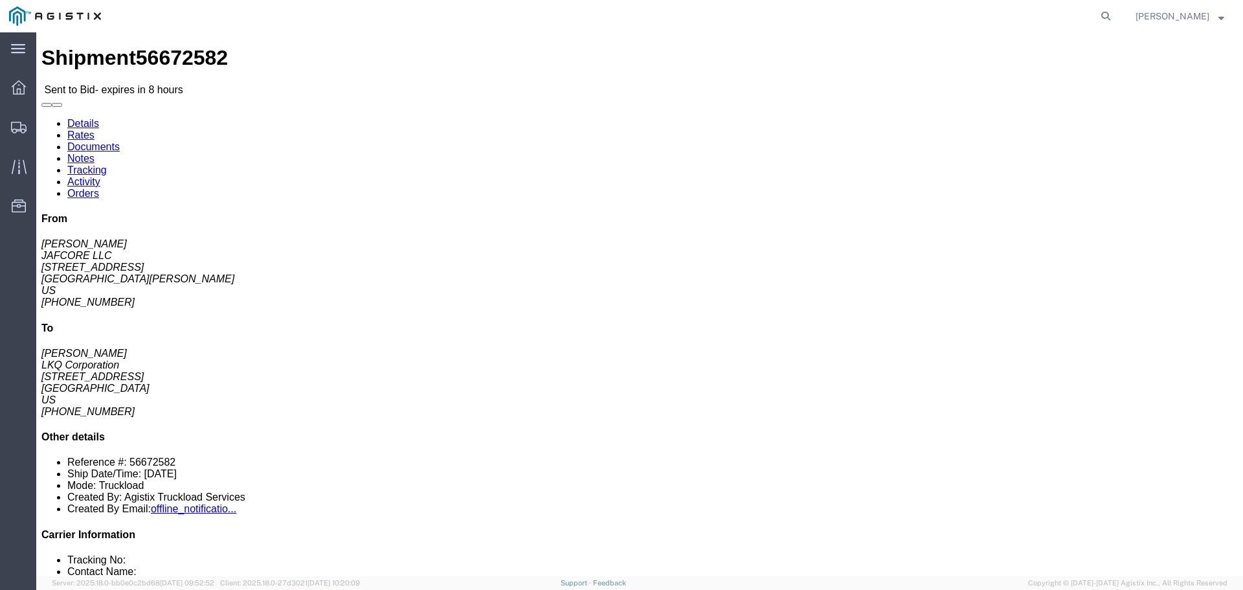
click div "24 Pallet(s) Standard (Not Stackable) Total weight: 42000.00 LBS Carton count: …"
click link "Enter / Modify Bid"
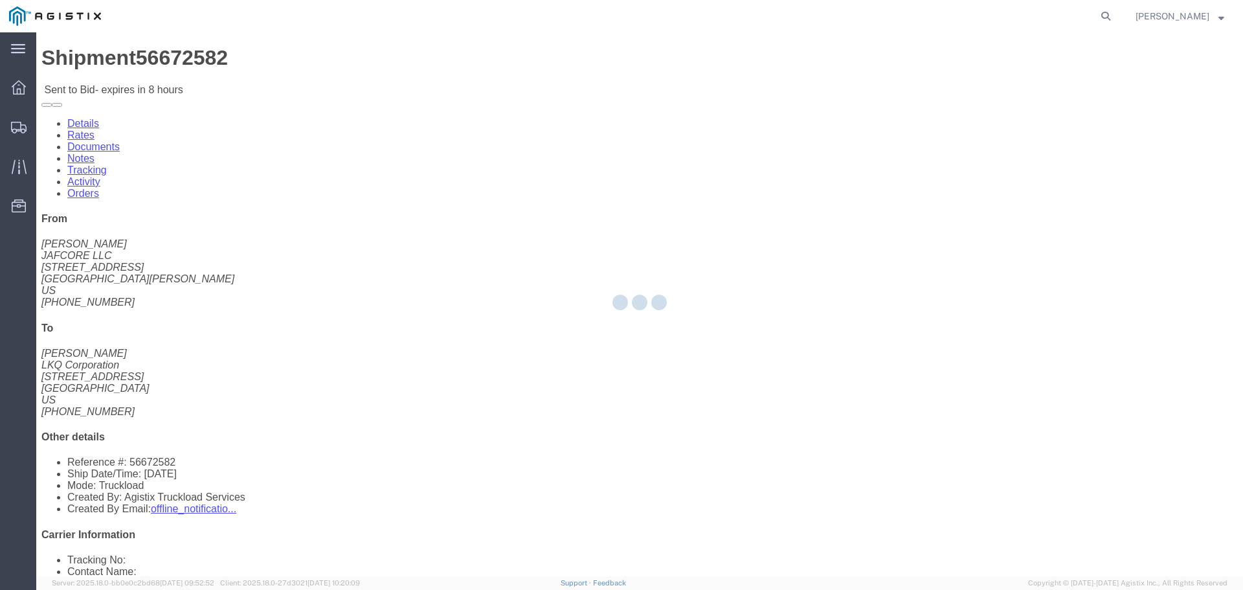
select select "22593"
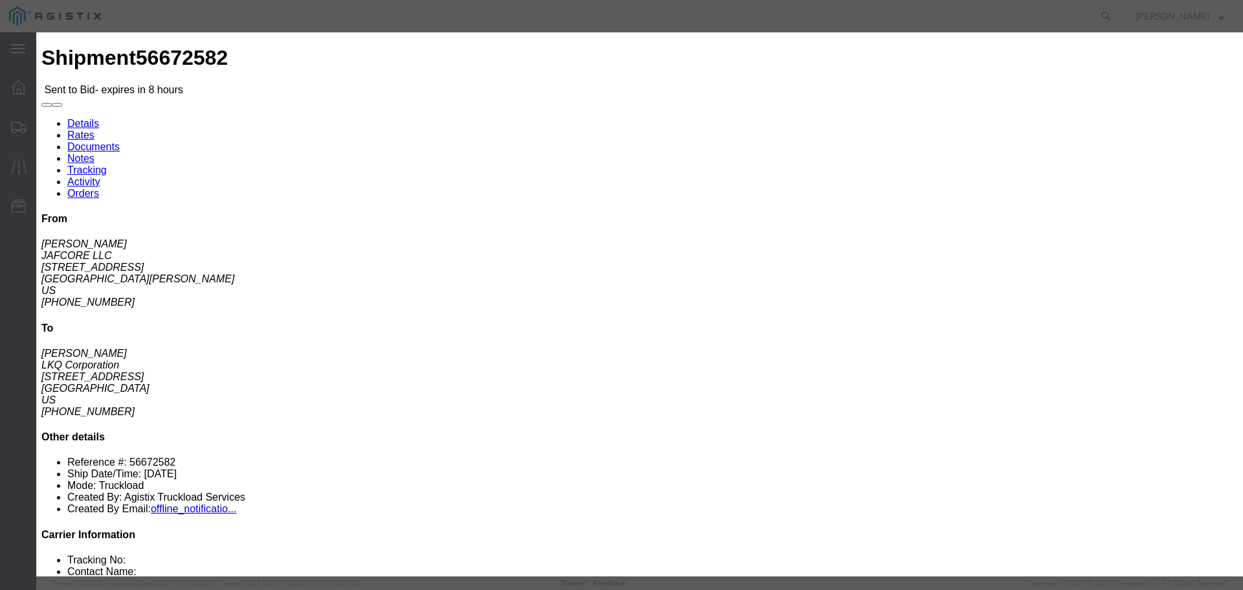
drag, startPoint x: 685, startPoint y: 117, endPoint x: 684, endPoint y: 127, distance: 10.4
click select "Select Rail TL Standard 3 - 5 Day"
select select "41882"
click select "Select Rail TL Standard 3 - 5 Day"
click input "text"
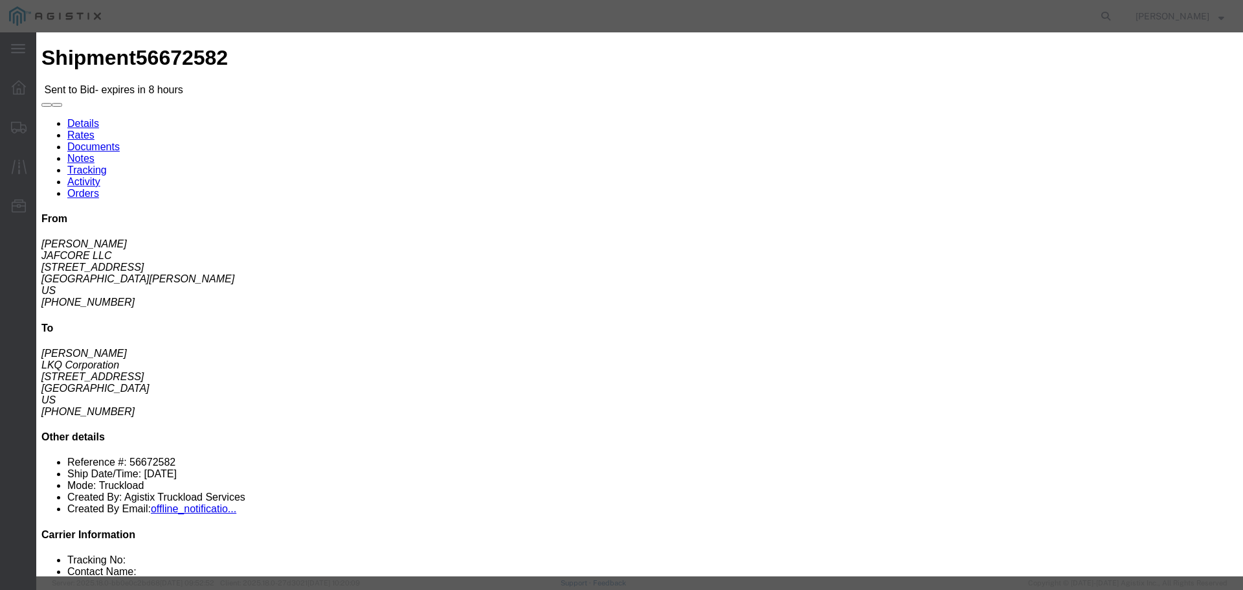
type input "1"
click input "number"
type input "1205"
click button "Submit"
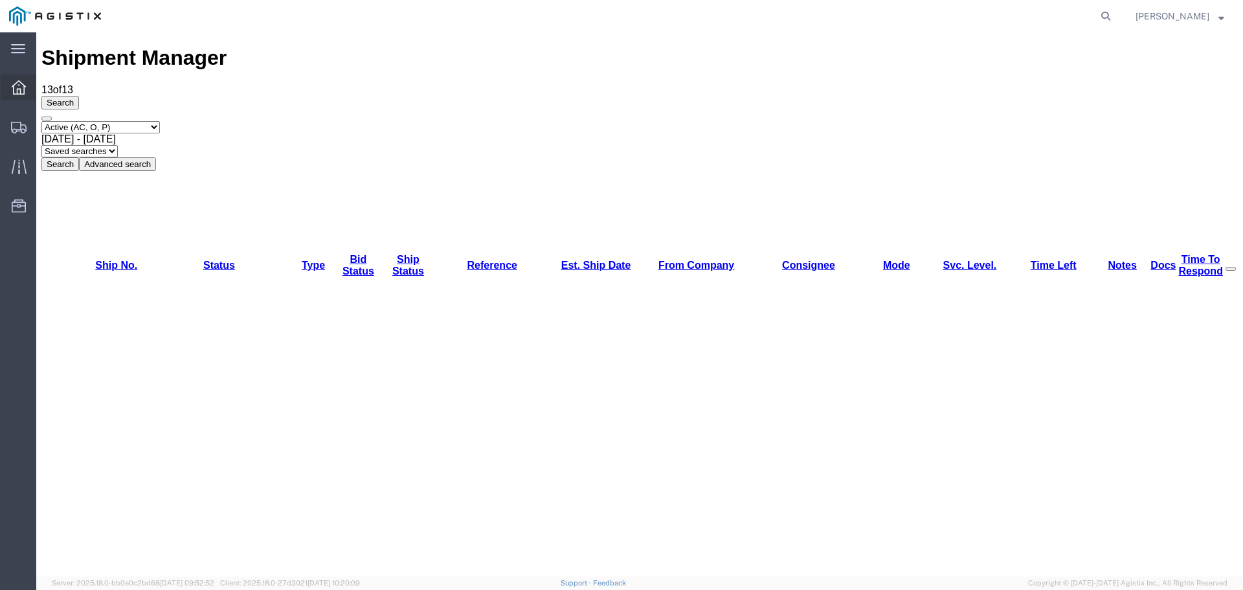
click at [45, 89] on span "Dashboard" at bounding box center [40, 87] width 9 height 26
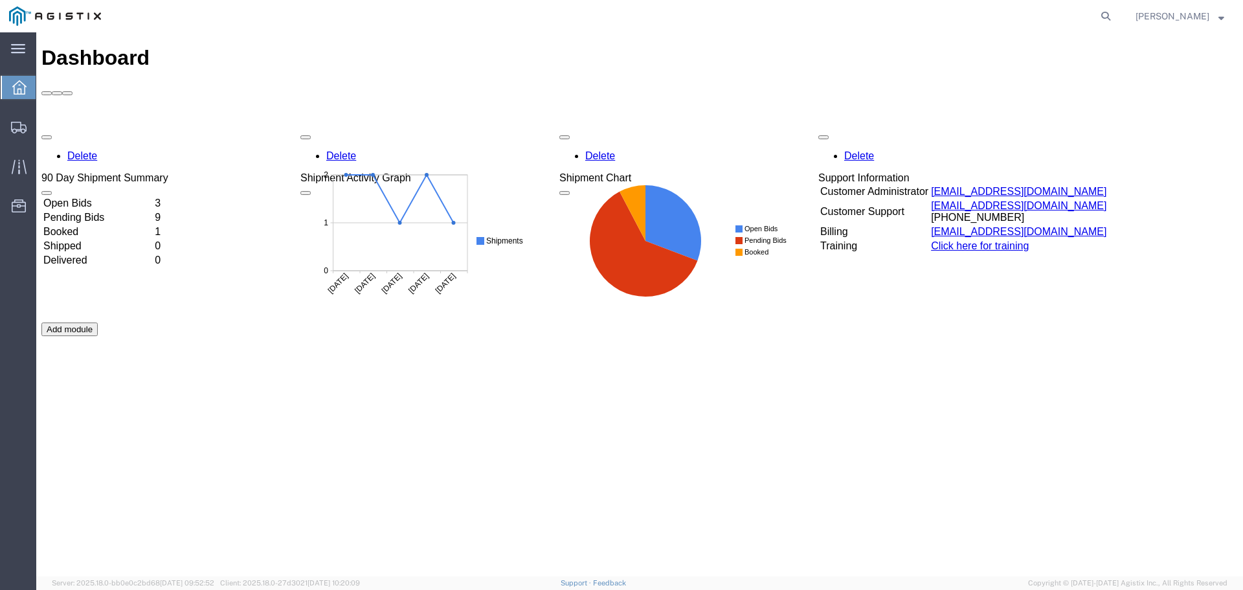
click at [153, 197] on td "Open Bids" at bounding box center [98, 203] width 110 height 13
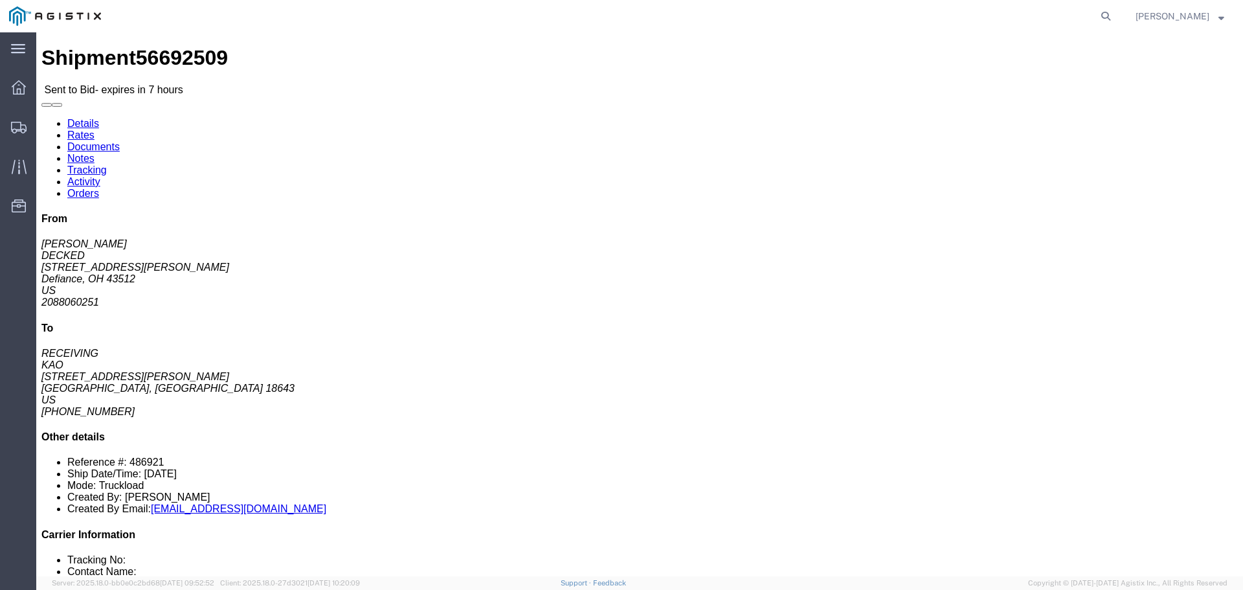
click icon "button"
click link "Enter / Modify Bid"
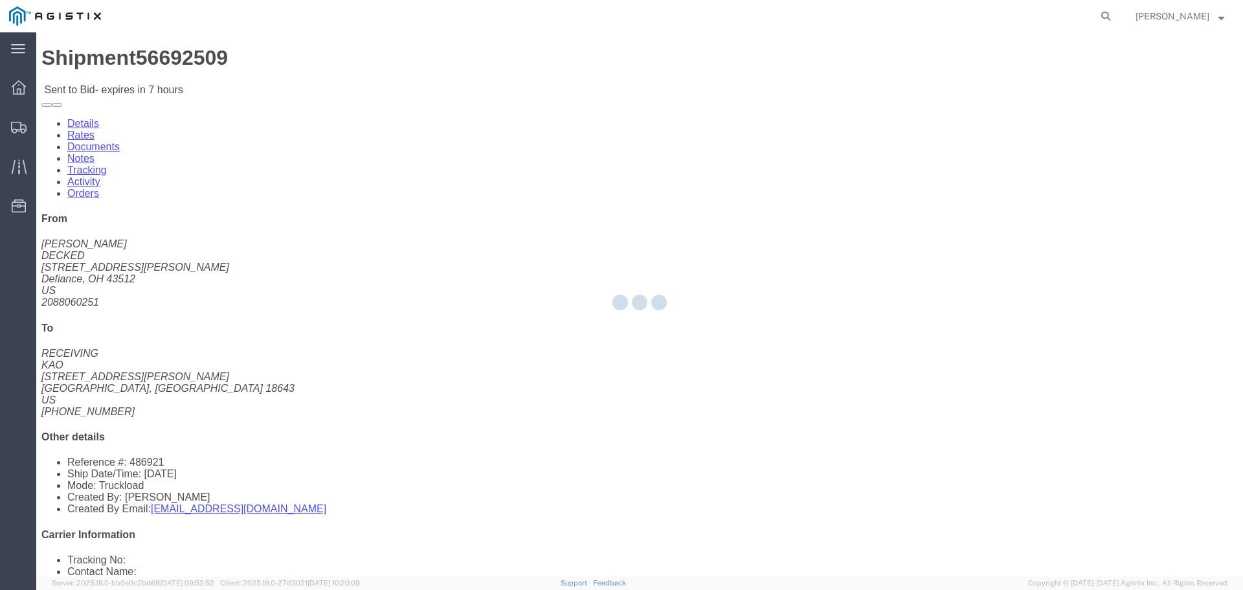
select select "22593"
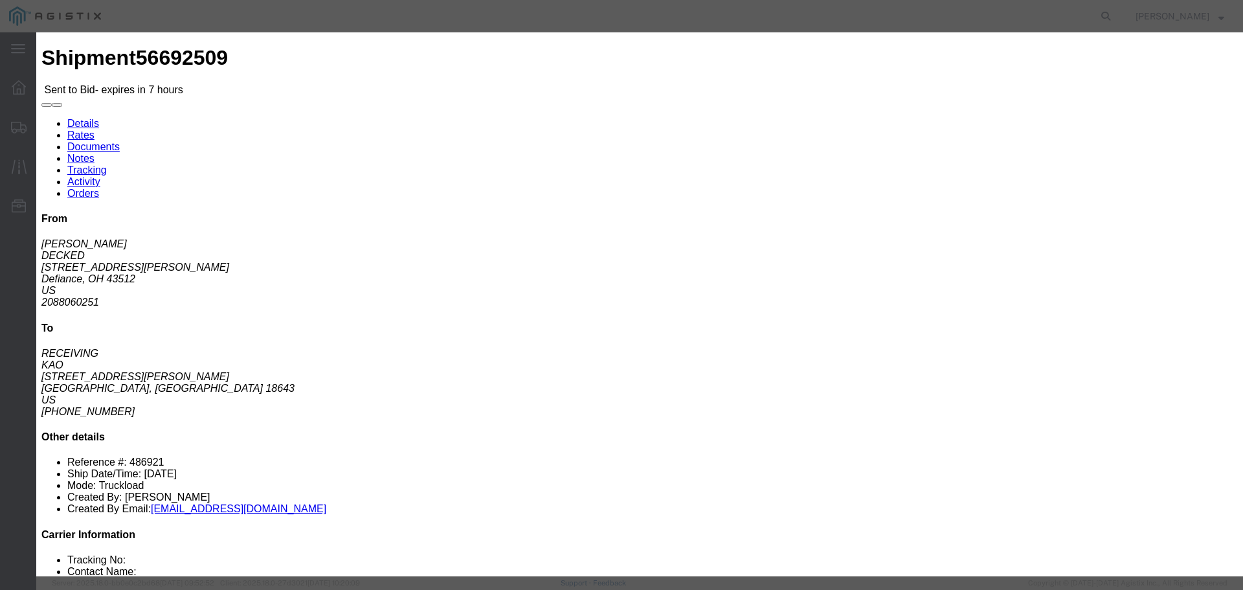
click select "Select Rail TL Standard 3 - 5 Day"
select select "41882"
click select "Select Rail TL Standard 3 - 5 Day"
click input "text"
type input "1"
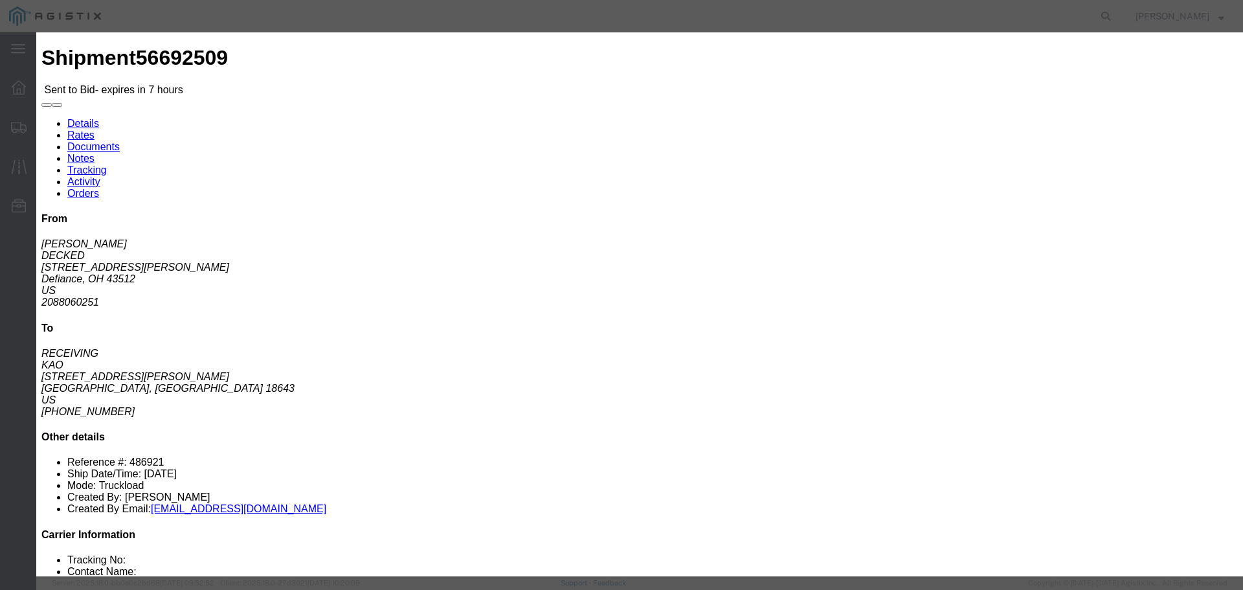
click input "number"
type input "1600"
click button "Submit"
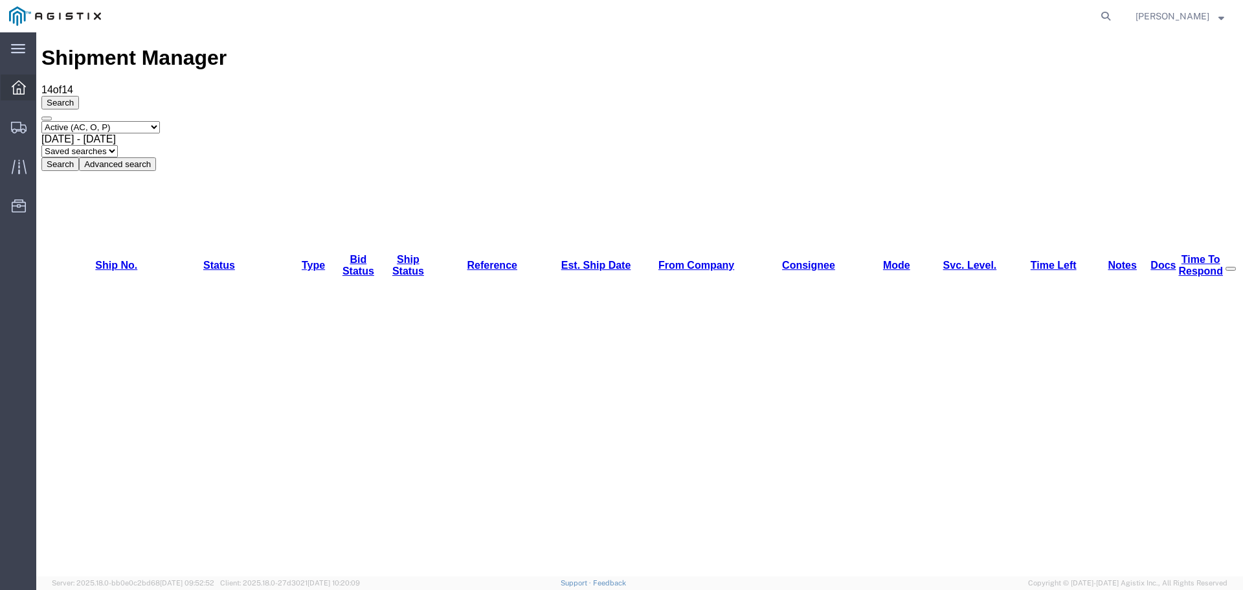
click at [45, 91] on span "Dashboard" at bounding box center [40, 87] width 9 height 26
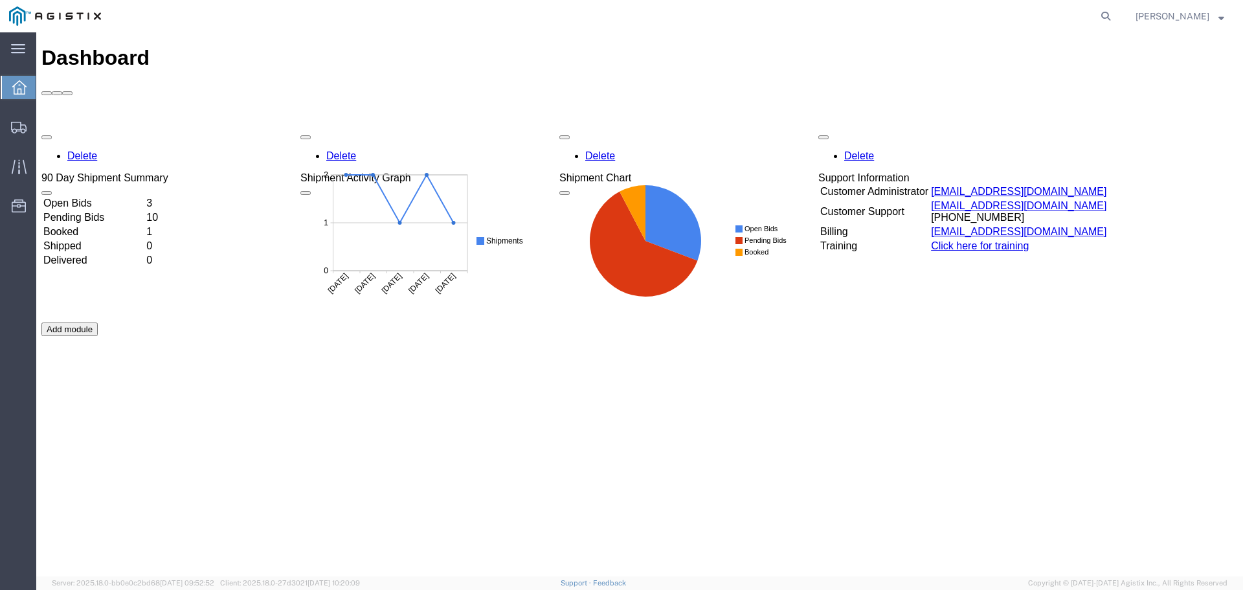
click at [144, 197] on td "Open Bids" at bounding box center [94, 203] width 102 height 13
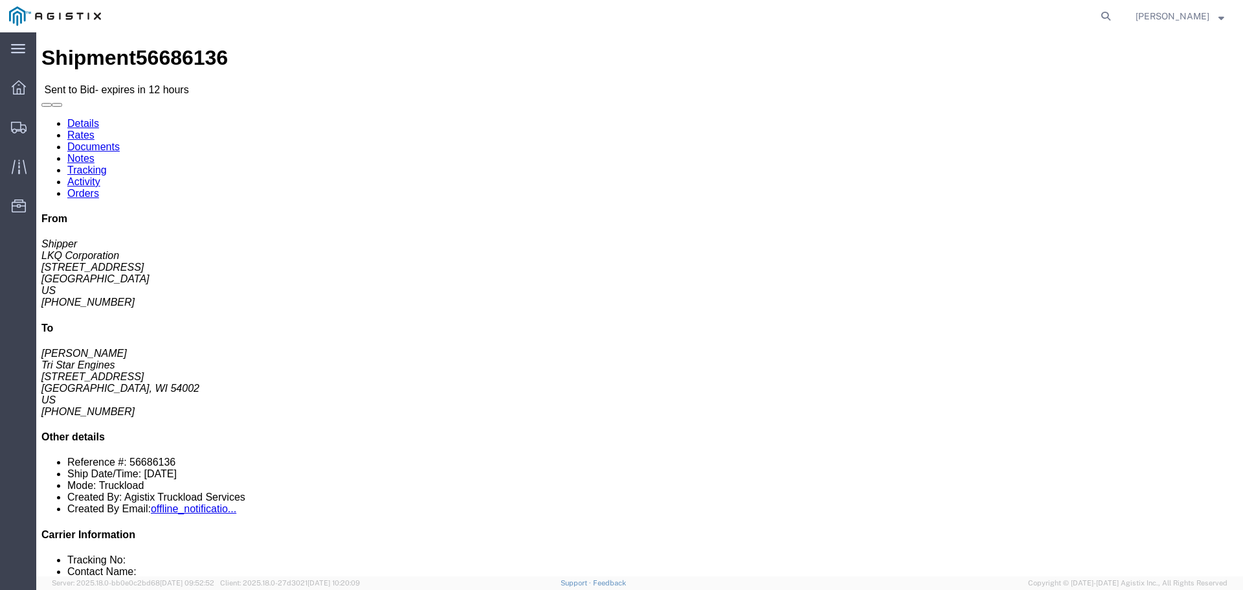
click button "button"
click link "Enter / Modify Bid"
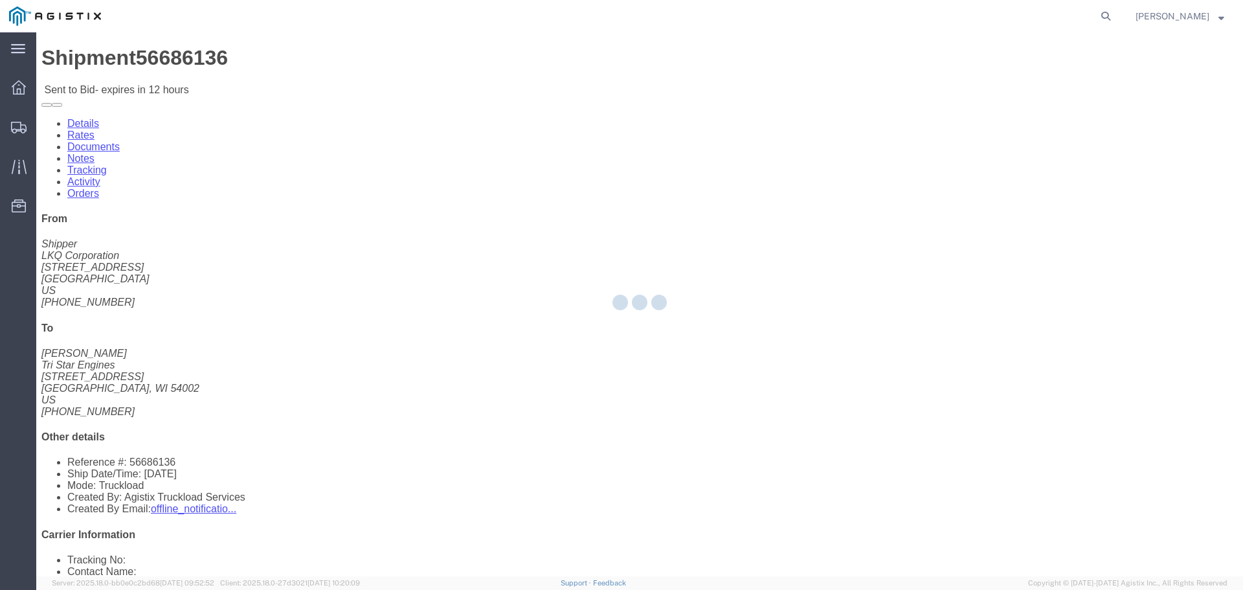
select select "22593"
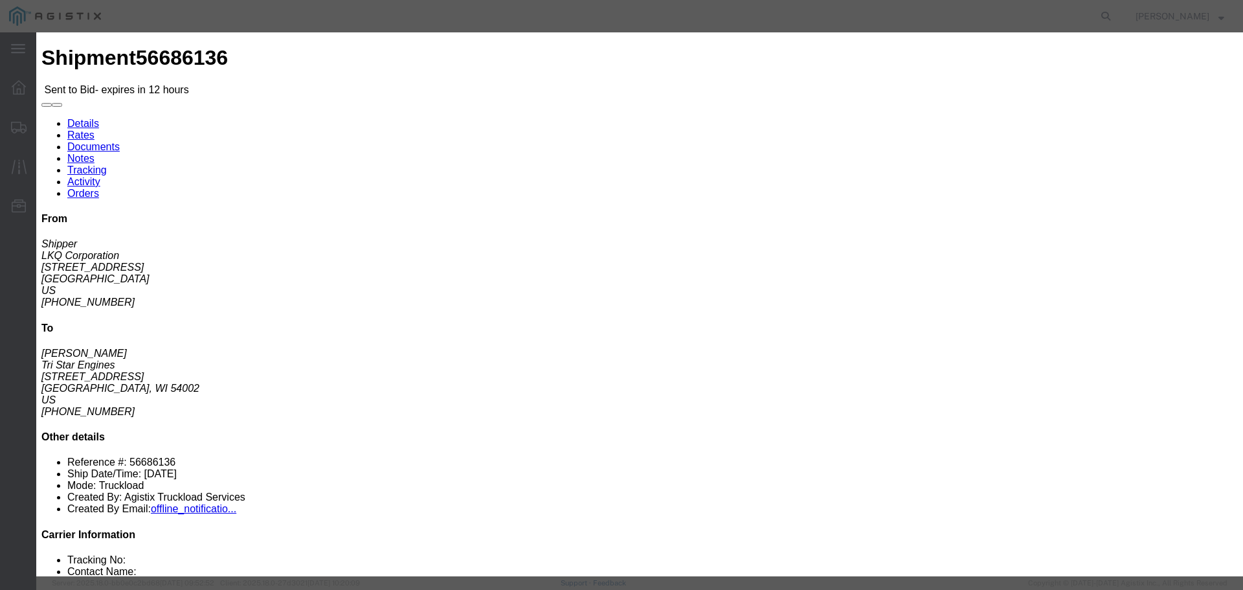
click input "text"
type input "1"
drag, startPoint x: 642, startPoint y: 118, endPoint x: 646, endPoint y: 126, distance: 8.7
click select "Select Rail TL Standard 3 - 5 Day"
select select "41882"
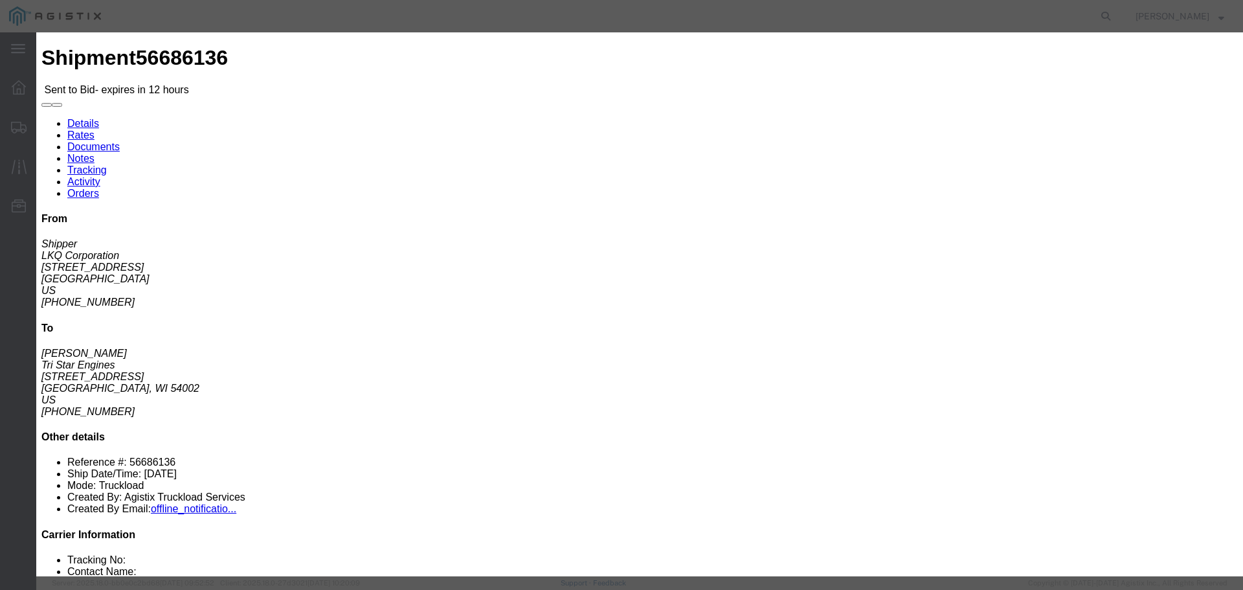
click select "Select Rail TL Standard 3 - 5 Day"
click input "number"
type input "2500"
click button "Submit"
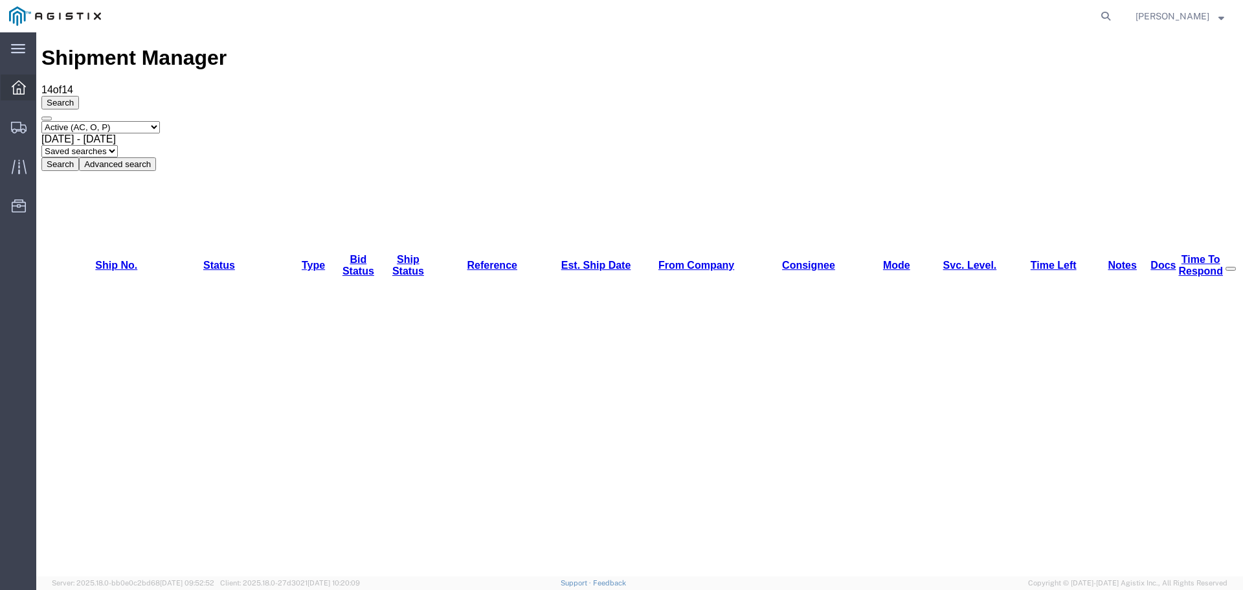
click at [45, 91] on span "Dashboard" at bounding box center [40, 87] width 9 height 26
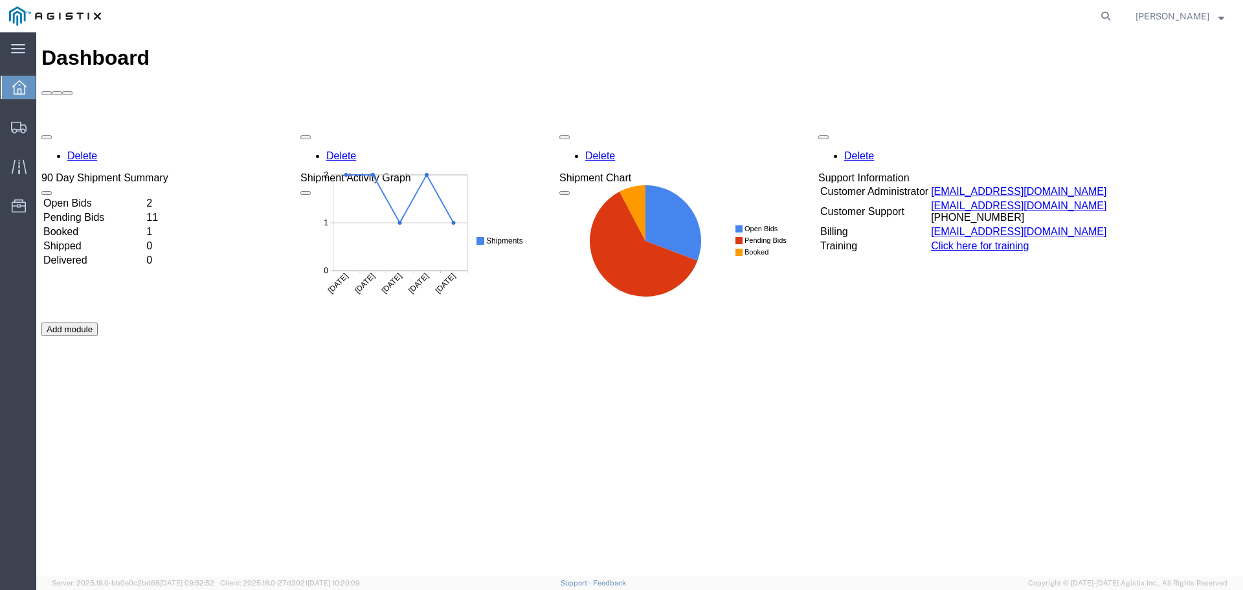
click at [212, 128] on div "Delete 90 Day Shipment Summary Open Bids 2 Pending Bids 11 Booked 1 Shipped 0 D…" at bounding box center [639, 322] width 1196 height 388
click at [166, 197] on td "2" at bounding box center [156, 203] width 21 height 13
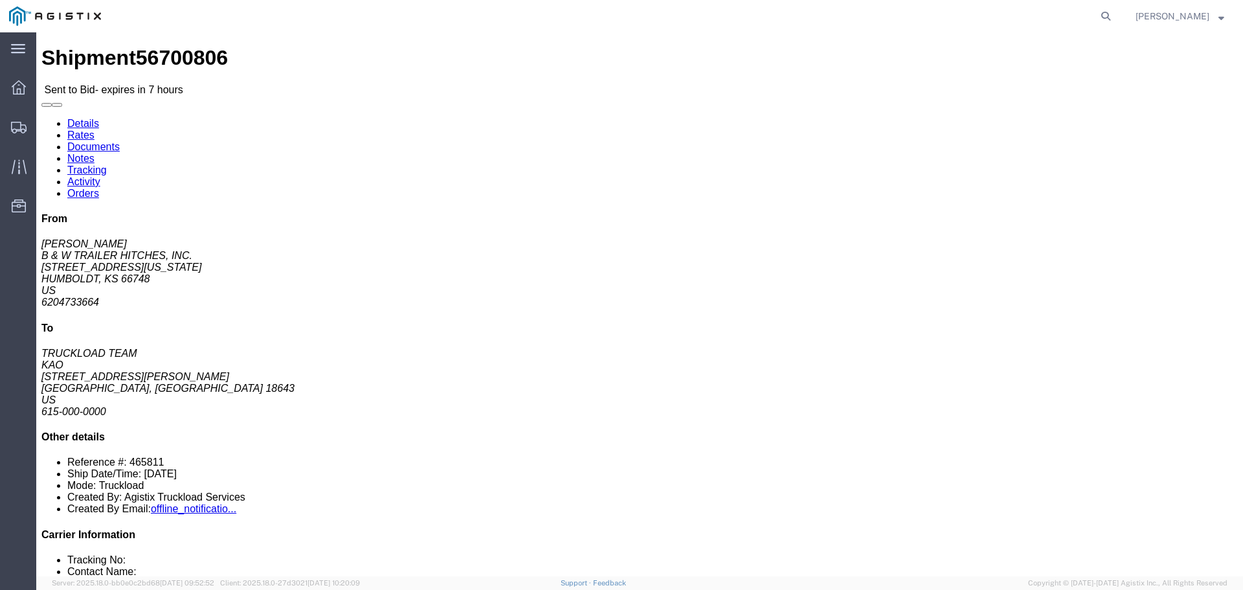
click button "button"
click link "Enter / Modify Bid"
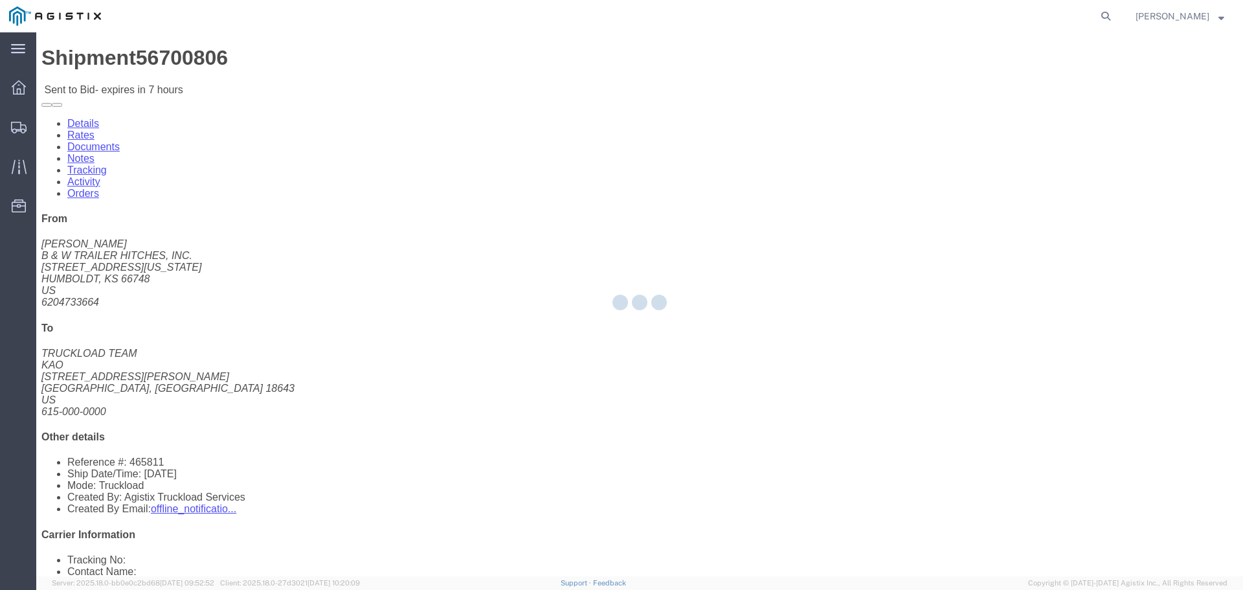
select select "22593"
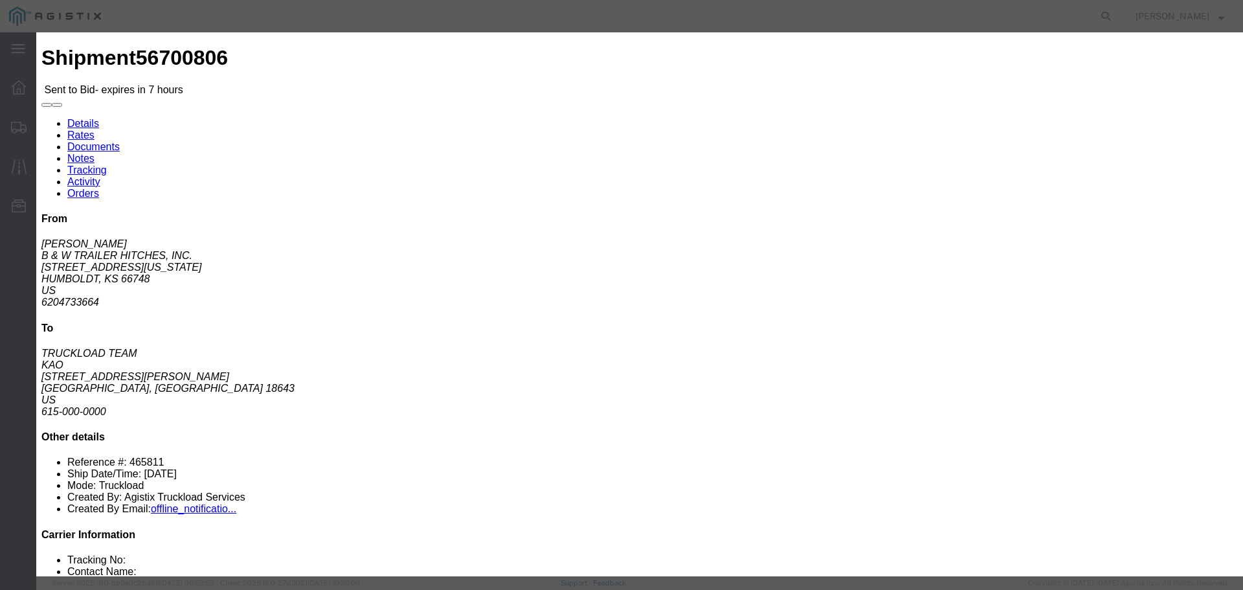
click select "Select Rail TL Standard 3 - 5 Day"
select select "41882"
click select "Select Rail TL Standard 3 - 5 Day"
click input "text"
type input "1"
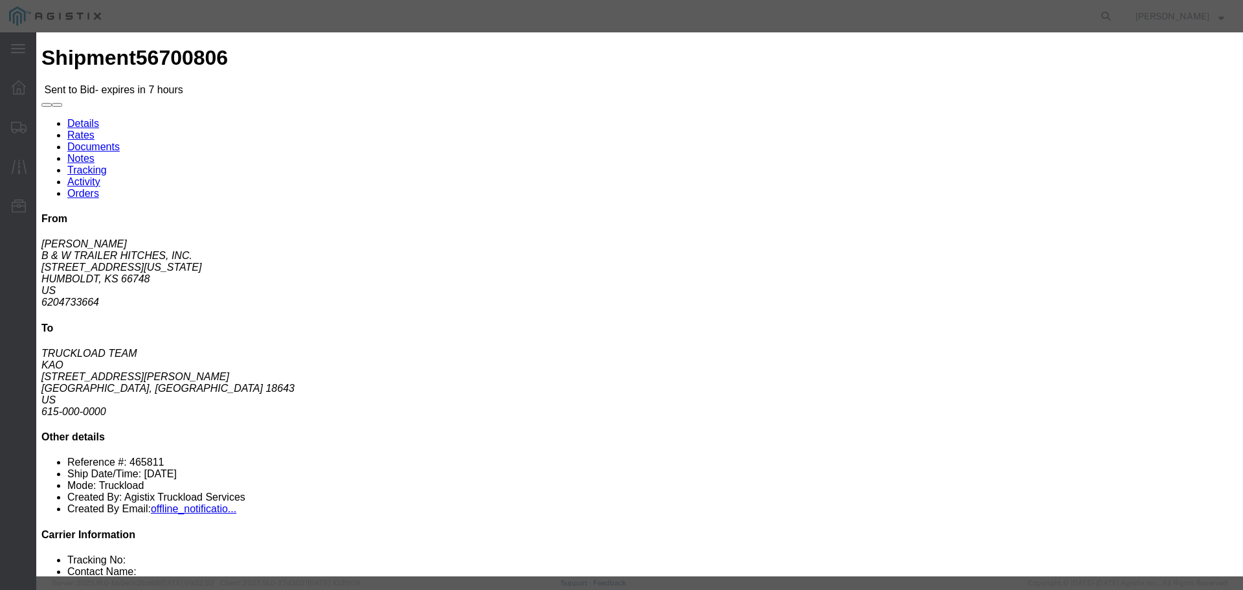
click input "number"
type input "2900"
click button "Submit"
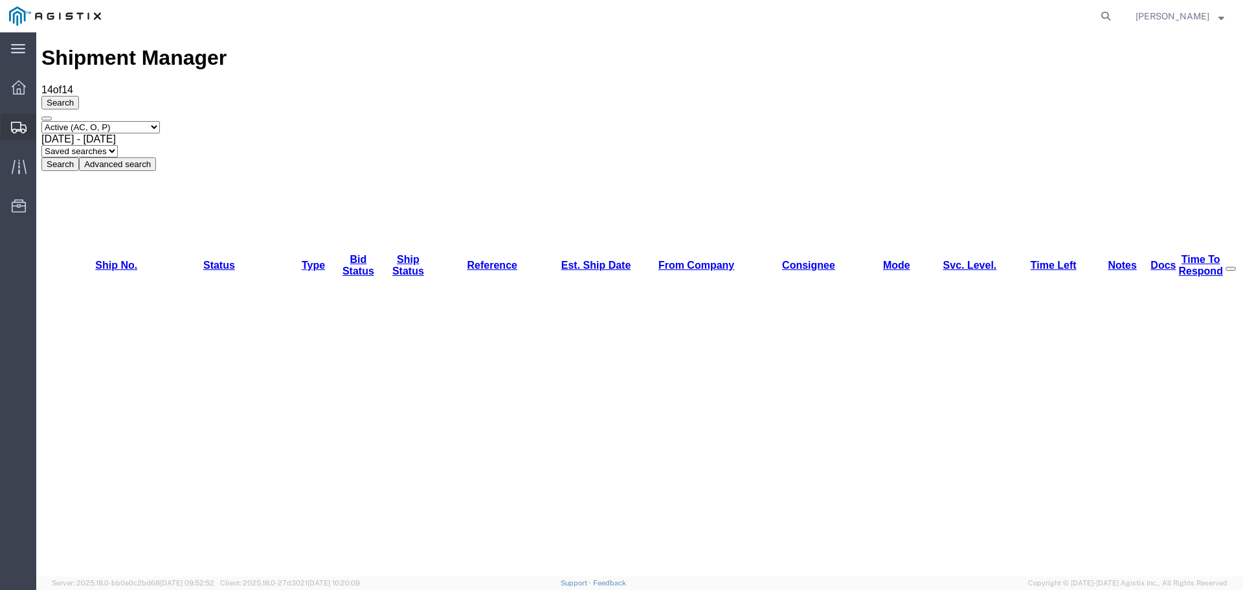
click at [45, 127] on span "Shipments" at bounding box center [40, 127] width 9 height 26
click at [45, 87] on span "Dashboard" at bounding box center [40, 87] width 9 height 26
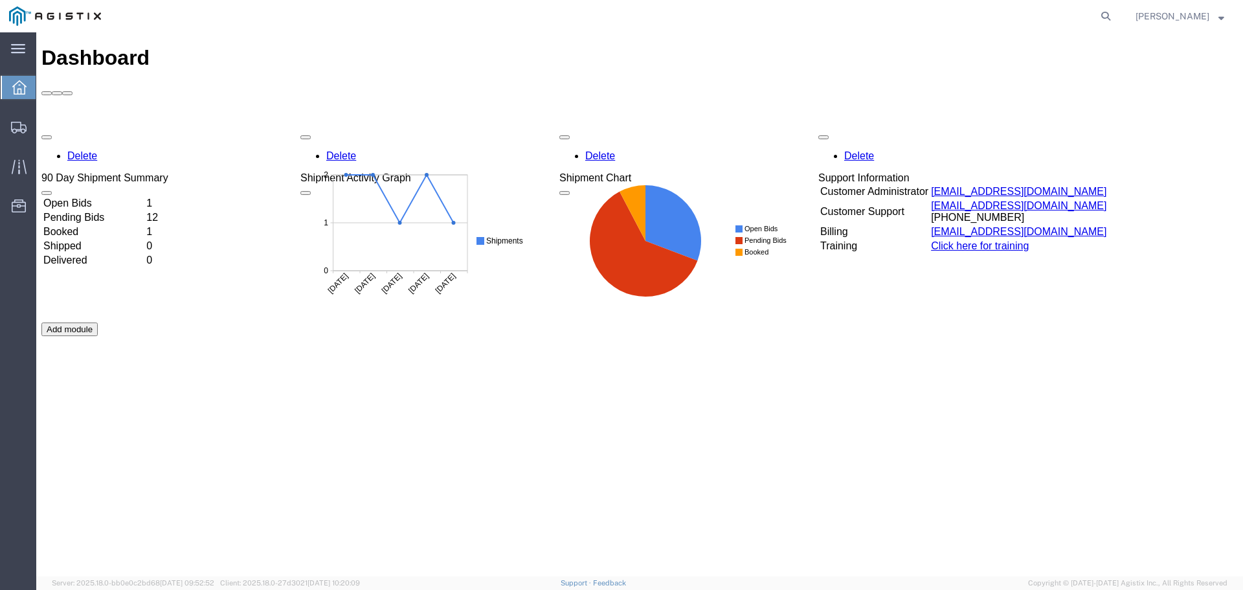
click at [144, 197] on td "Open Bids" at bounding box center [94, 203] width 102 height 13
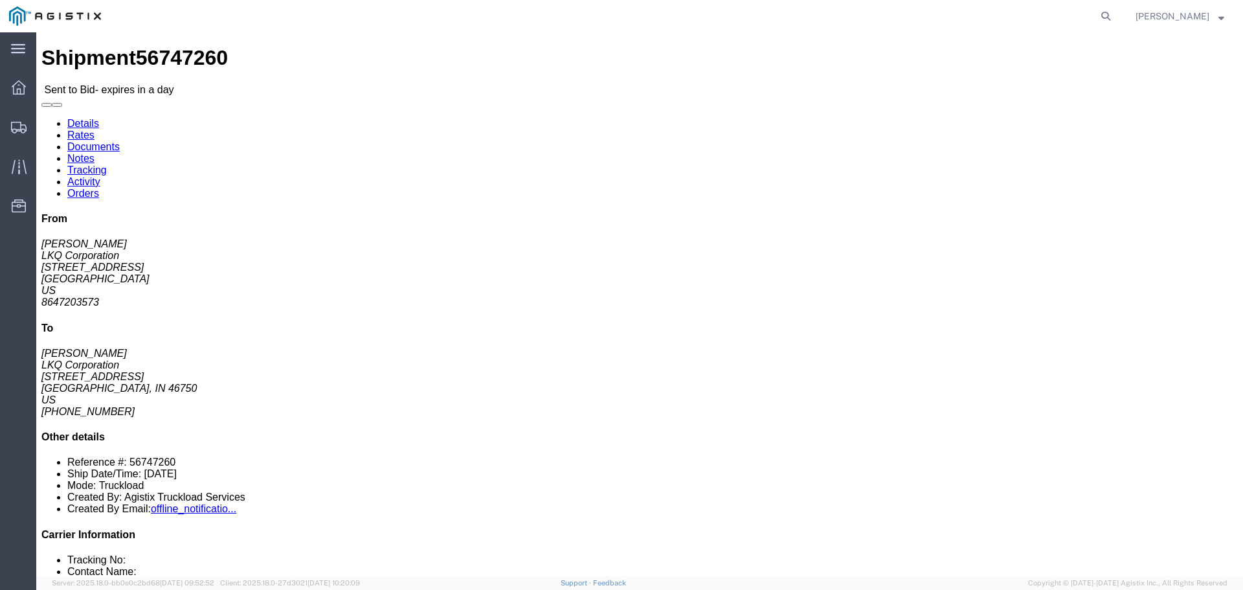
click button "button"
click link "Enter / Modify Bid"
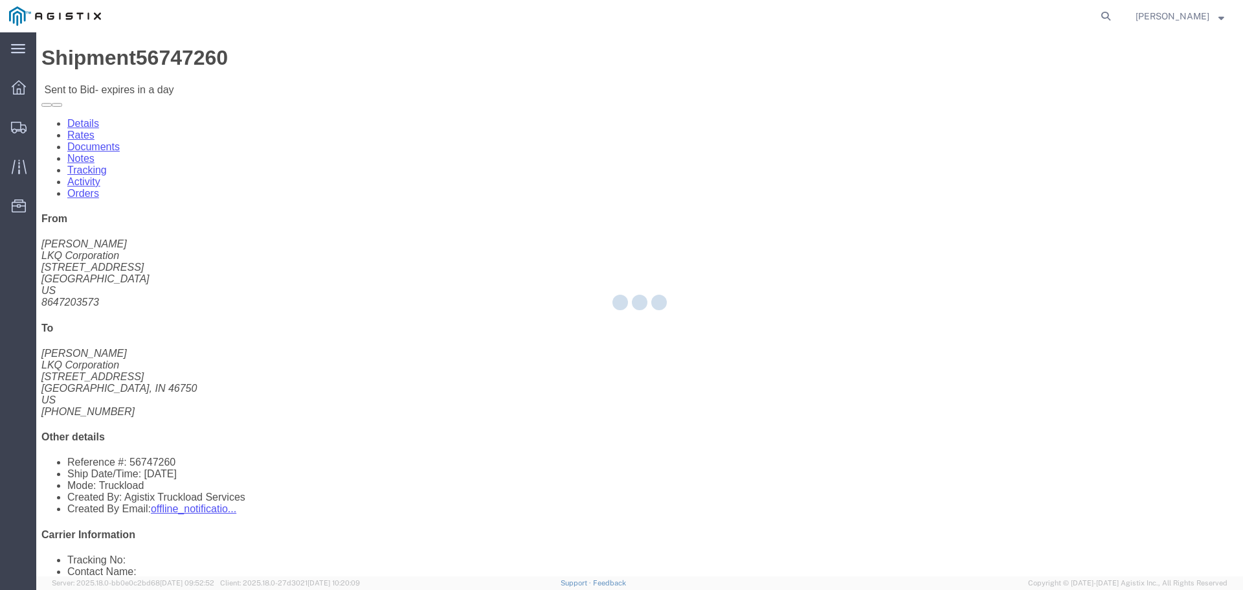
select select "22593"
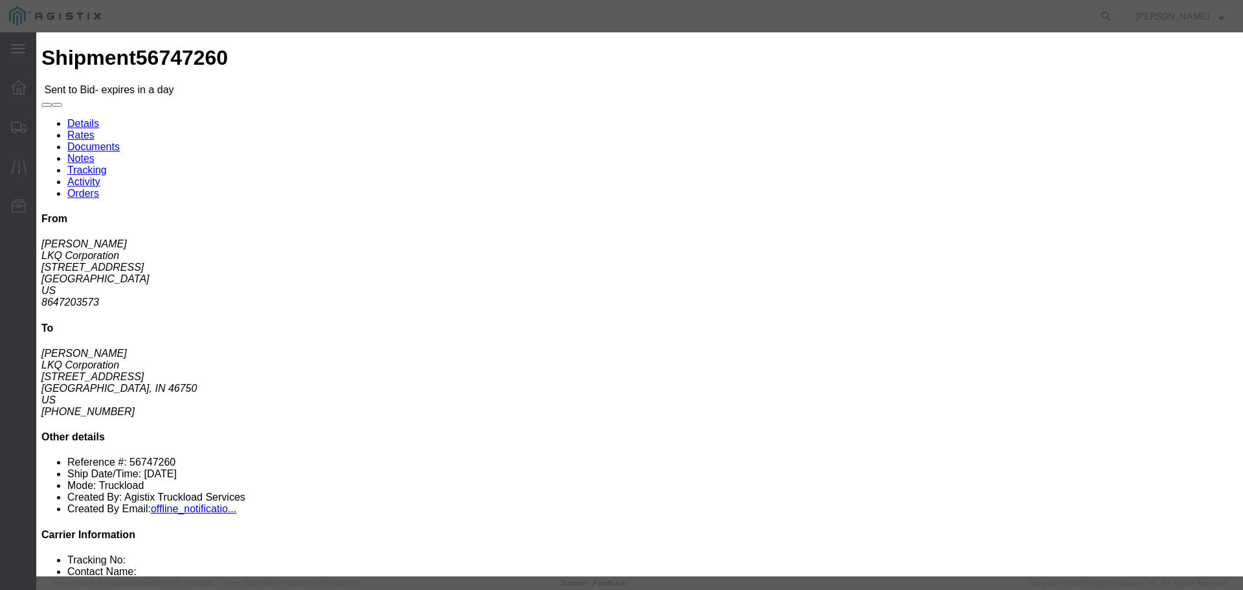
click select "Select Rail TL Standard 3 - 5 Day"
select select "41882"
click select "Select Rail TL Standard 3 - 5 Day"
click input "text"
type input "1"
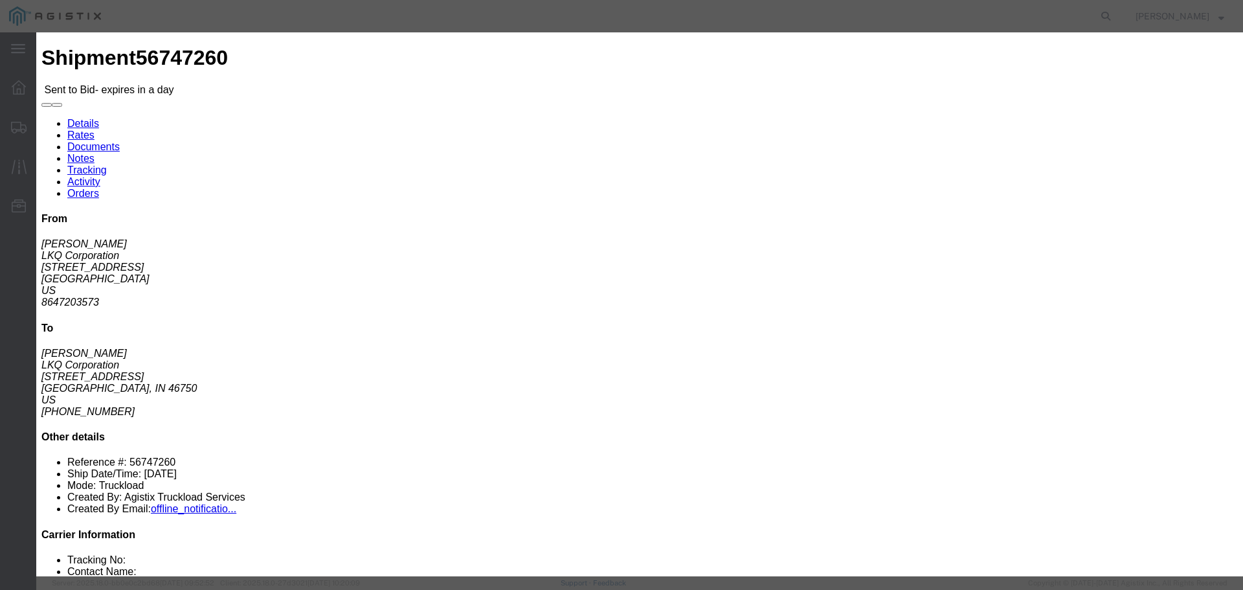
click input "number"
type input "1600"
click button "Submit"
